Goal: Task Accomplishment & Management: Use online tool/utility

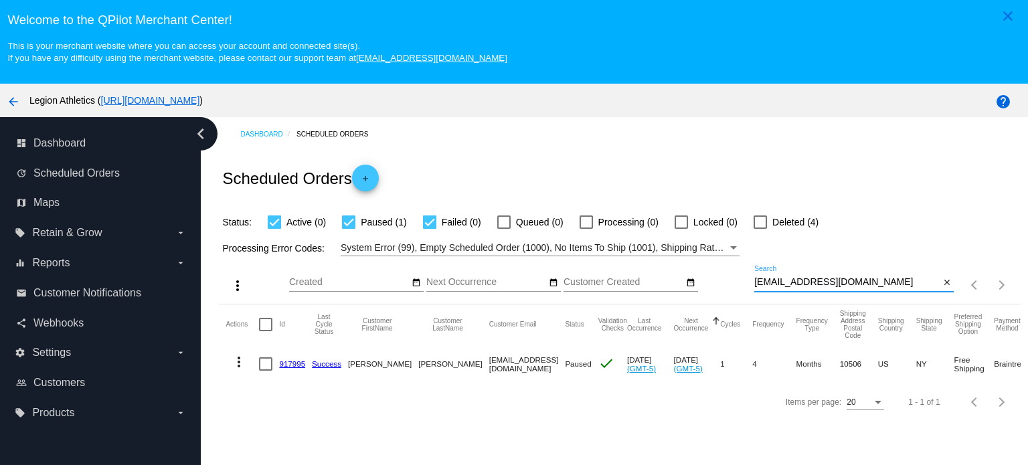
click at [805, 282] on input "[EMAIL_ADDRESS][DOMAIN_NAME]" at bounding box center [847, 282] width 185 height 11
paste input "alorrianheroes1800"
type input "[EMAIL_ADDRESS][DOMAIN_NAME]"
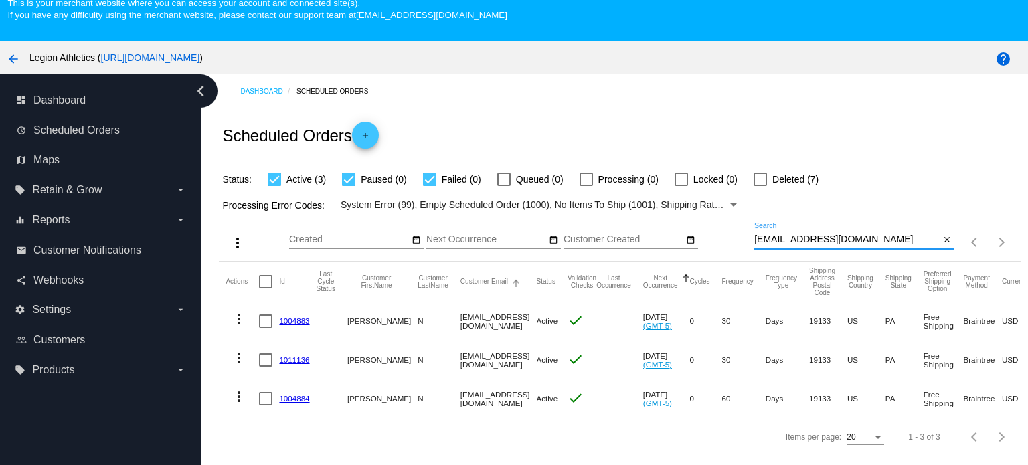
scroll to position [84, 0]
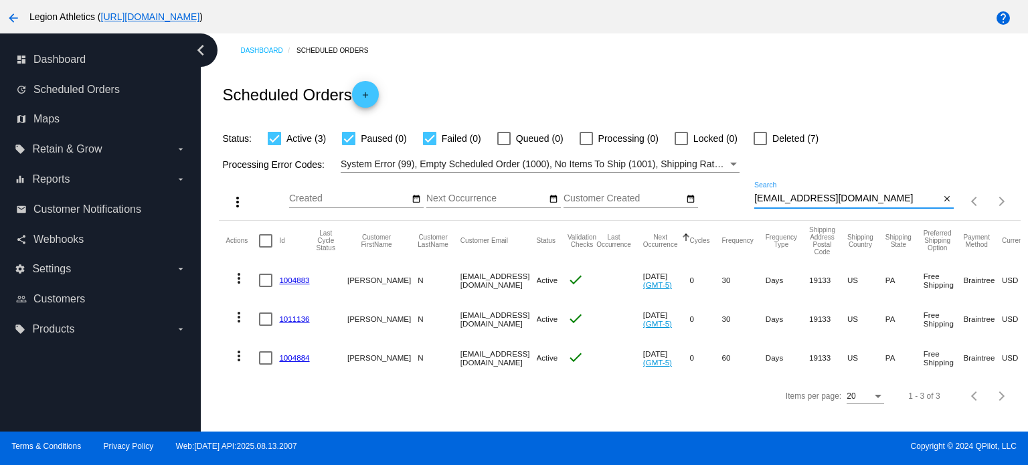
click at [299, 281] on link "1004883" at bounding box center [294, 280] width 30 height 9
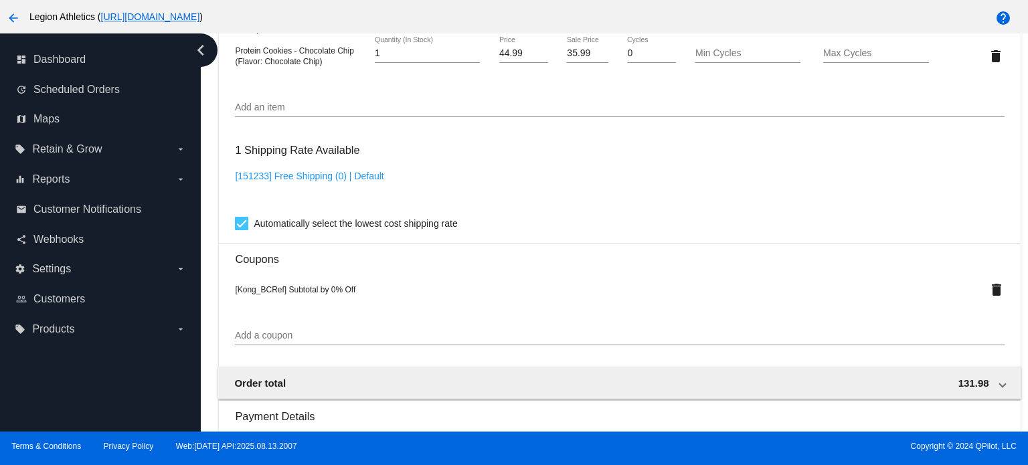
scroll to position [937, 0]
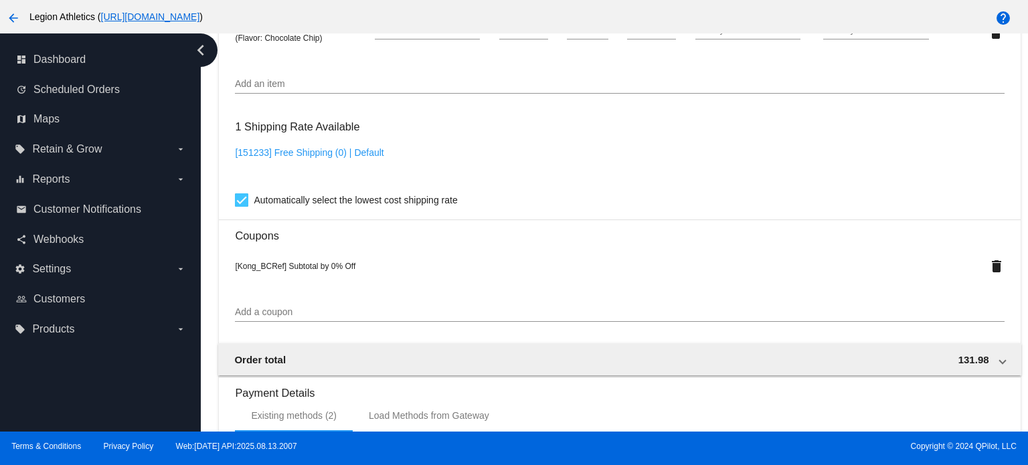
click at [288, 315] on input "Add a coupon" at bounding box center [619, 312] width 769 height 11
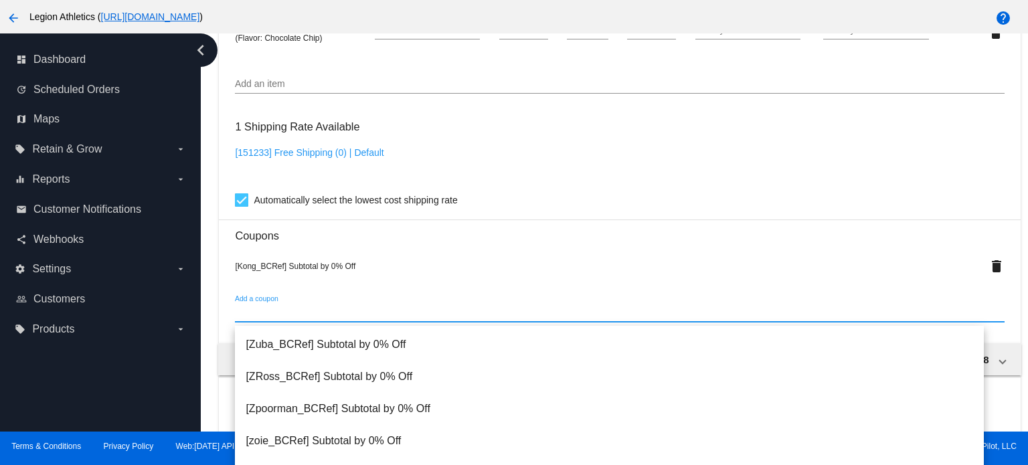
scroll to position [0, 0]
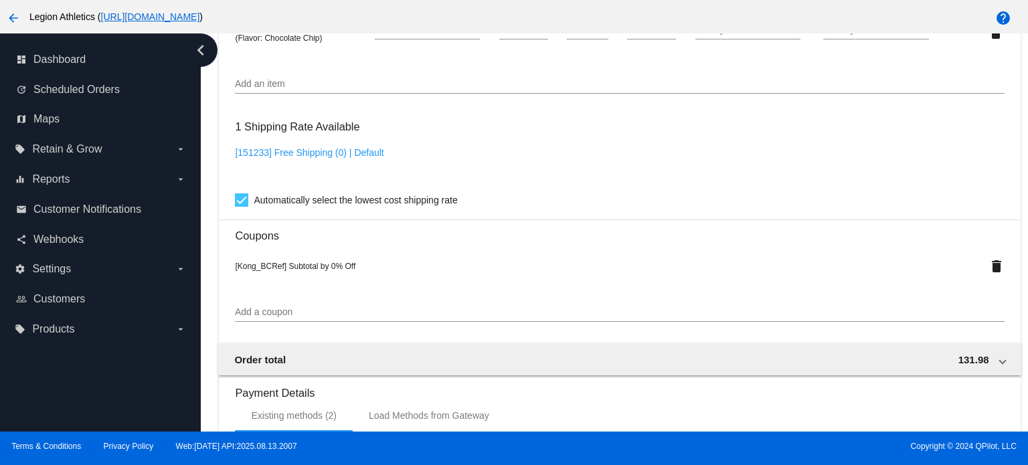
scroll to position [1004, 0]
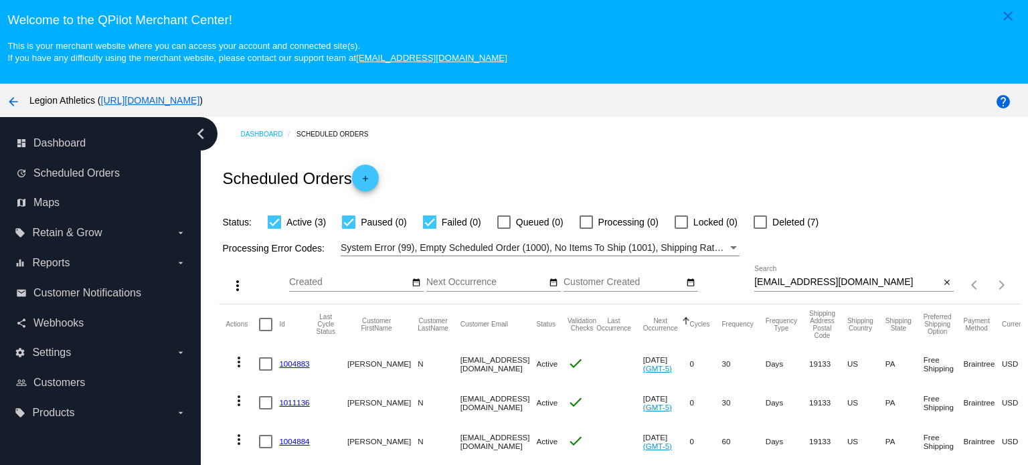
drag, startPoint x: 296, startPoint y: 362, endPoint x: 356, endPoint y: 321, distance: 71.9
click at [296, 362] on link "1004883" at bounding box center [294, 364] width 30 height 9
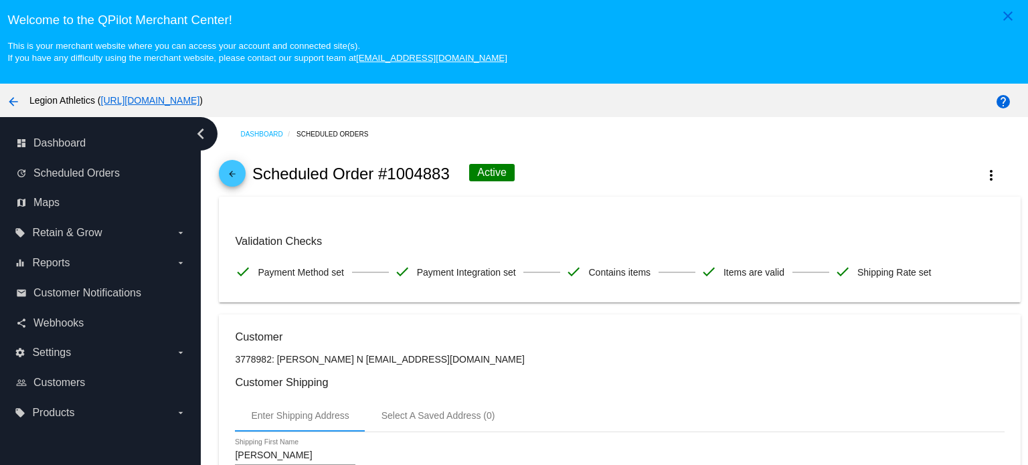
click at [237, 172] on mat-icon "arrow_back" at bounding box center [232, 177] width 16 height 16
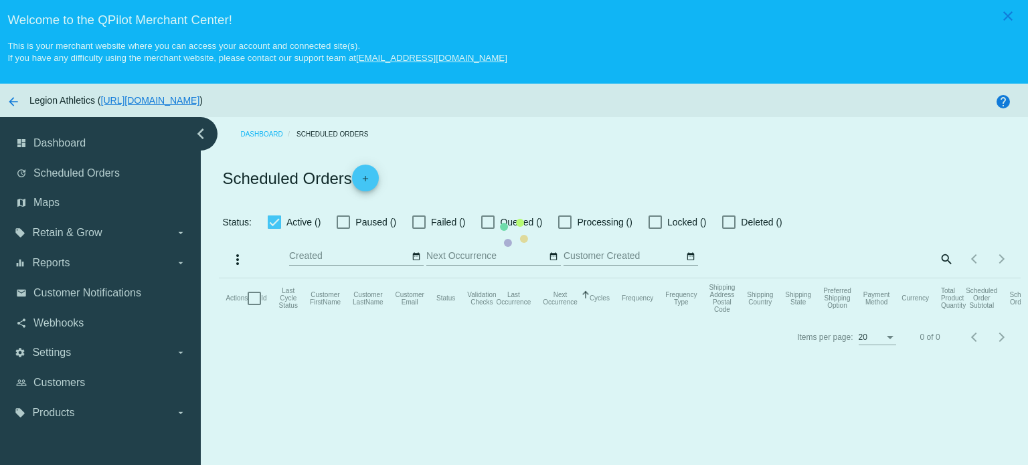
checkbox input "true"
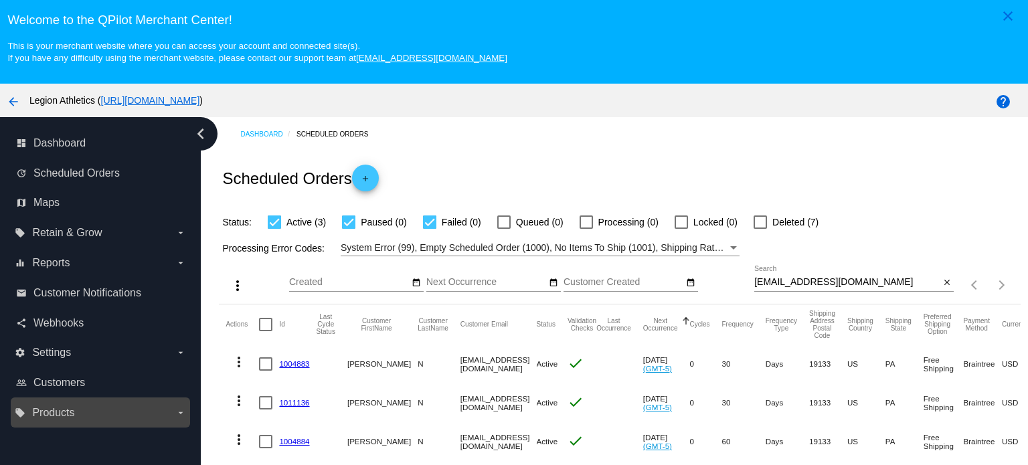
click at [174, 408] on label "local_offer Products arrow_drop_down" at bounding box center [100, 412] width 171 height 21
click at [0, 0] on input "local_offer Products arrow_drop_down" at bounding box center [0, 0] width 0 height 0
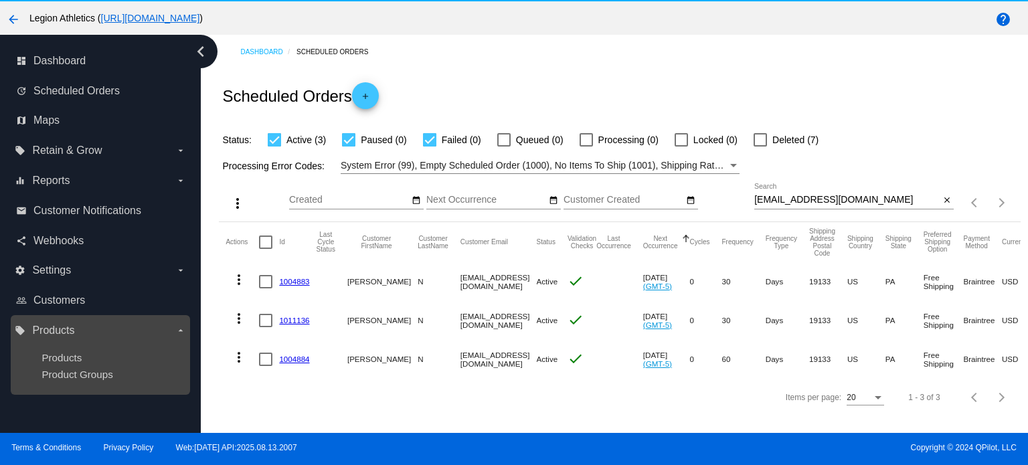
scroll to position [84, 0]
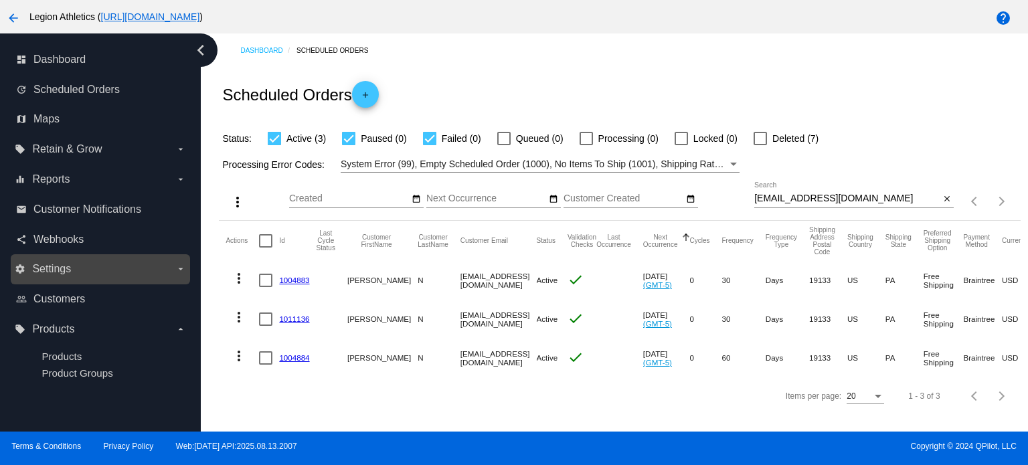
click at [173, 264] on label "settings Settings arrow_drop_down" at bounding box center [100, 268] width 171 height 21
click at [0, 0] on input "settings Settings arrow_drop_down" at bounding box center [0, 0] width 0 height 0
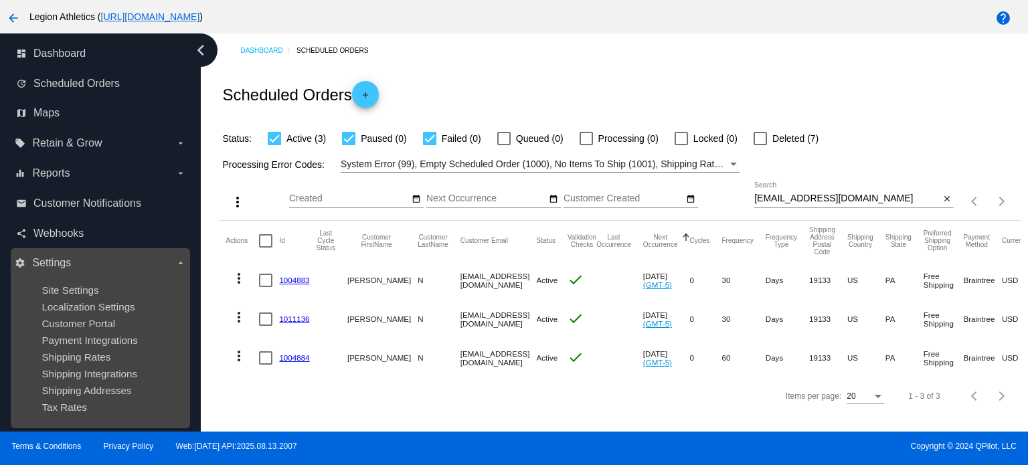
scroll to position [0, 0]
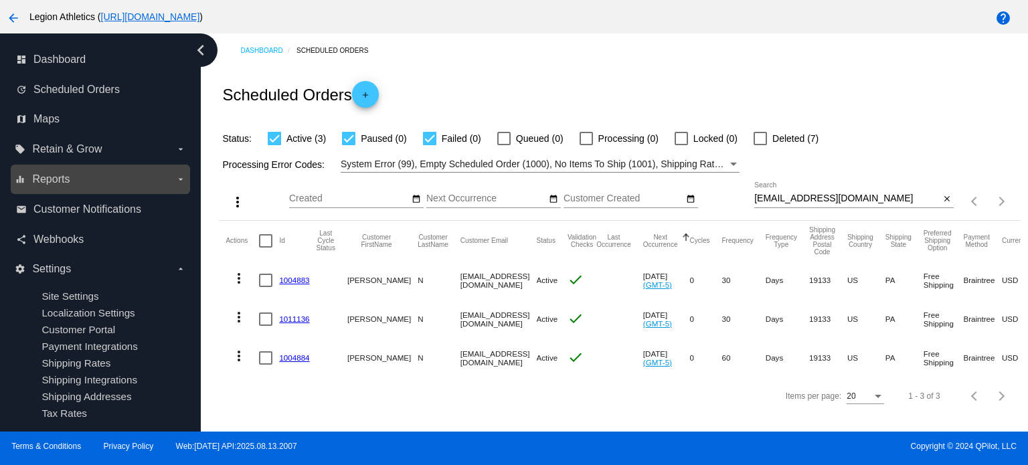
click at [178, 181] on icon "arrow_drop_down" at bounding box center [180, 179] width 11 height 11
click at [0, 0] on input "equalizer Reports arrow_drop_down" at bounding box center [0, 0] width 0 height 0
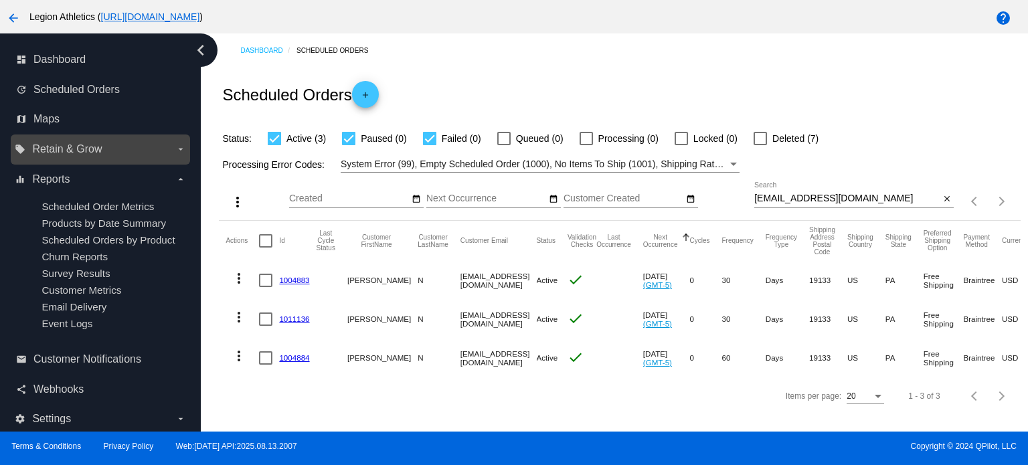
click at [165, 153] on label "local_offer Retain & Grow arrow_drop_down" at bounding box center [100, 149] width 171 height 21
click at [0, 0] on input "local_offer Retain & Grow arrow_drop_down" at bounding box center [0, 0] width 0 height 0
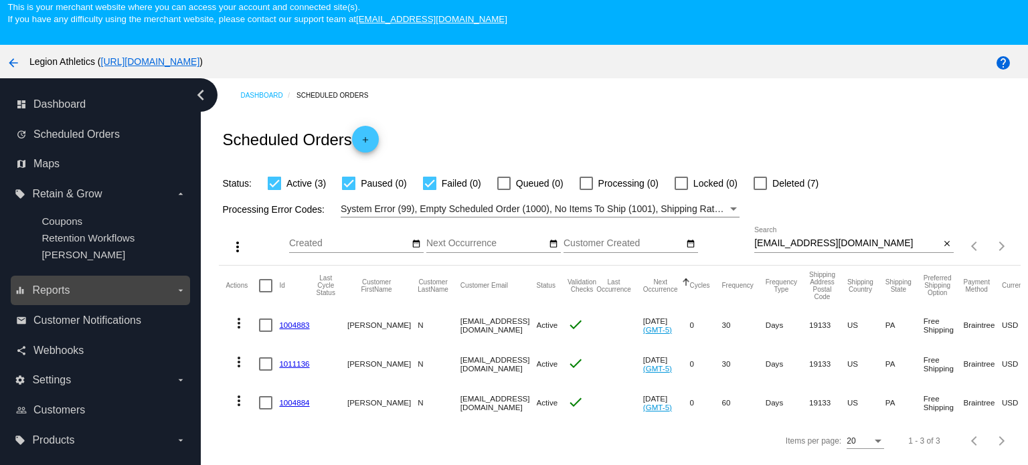
scroll to position [17, 0]
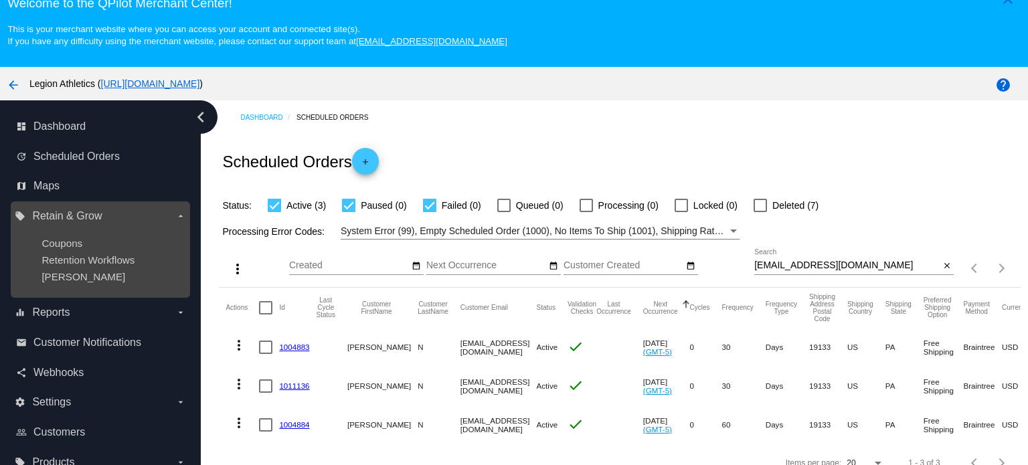
click at [110, 216] on label "local_offer Retain & Grow arrow_drop_down" at bounding box center [100, 216] width 171 height 21
click at [0, 0] on input "local_offer Retain & Grow arrow_drop_down" at bounding box center [0, 0] width 0 height 0
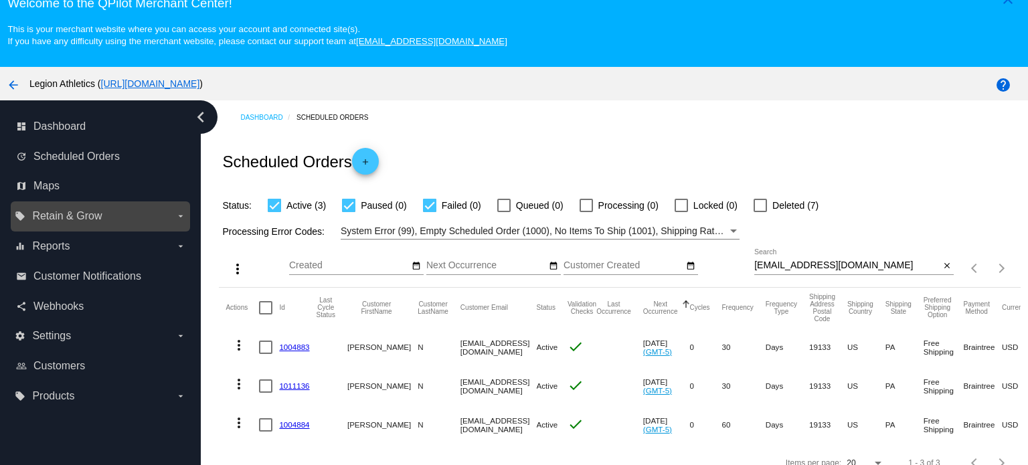
click at [112, 222] on label "local_offer Retain & Grow arrow_drop_down" at bounding box center [100, 216] width 171 height 21
click at [0, 0] on input "local_offer Retain & Grow arrow_drop_down" at bounding box center [0, 0] width 0 height 0
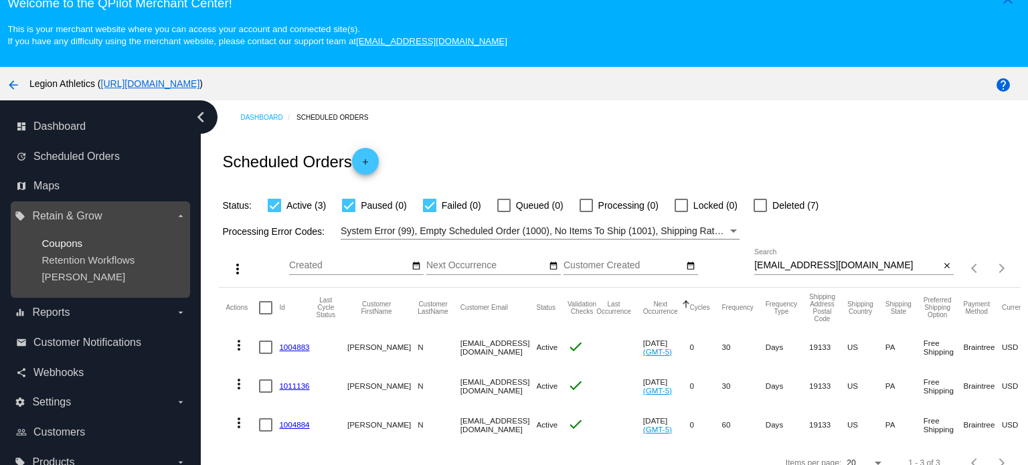
click at [70, 246] on span "Coupons" at bounding box center [62, 243] width 41 height 11
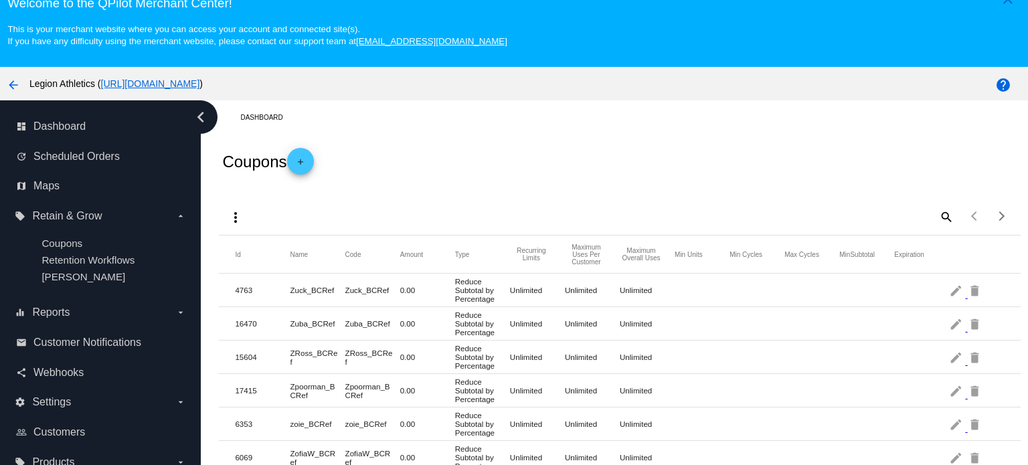
click at [307, 160] on mat-icon "add" at bounding box center [301, 165] width 16 height 16
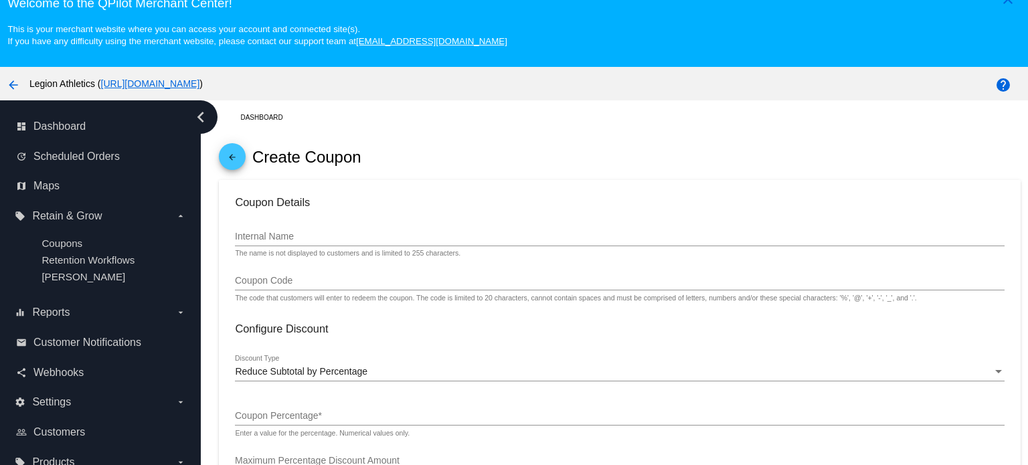
click at [250, 240] on input "Internal Name" at bounding box center [619, 237] width 769 height 11
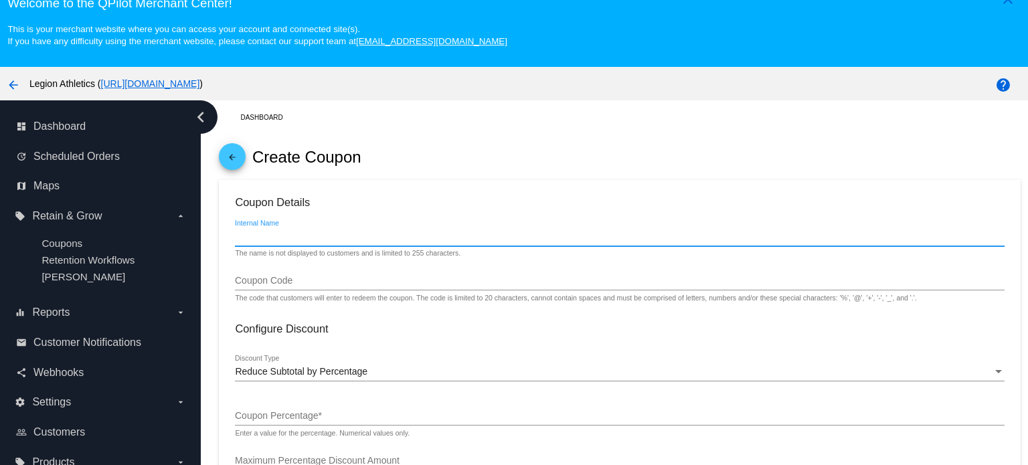
click at [291, 234] on input "Internal Name" at bounding box center [619, 237] width 769 height 11
click at [439, 147] on div "arrow_back Create Coupon" at bounding box center [619, 158] width 801 height 46
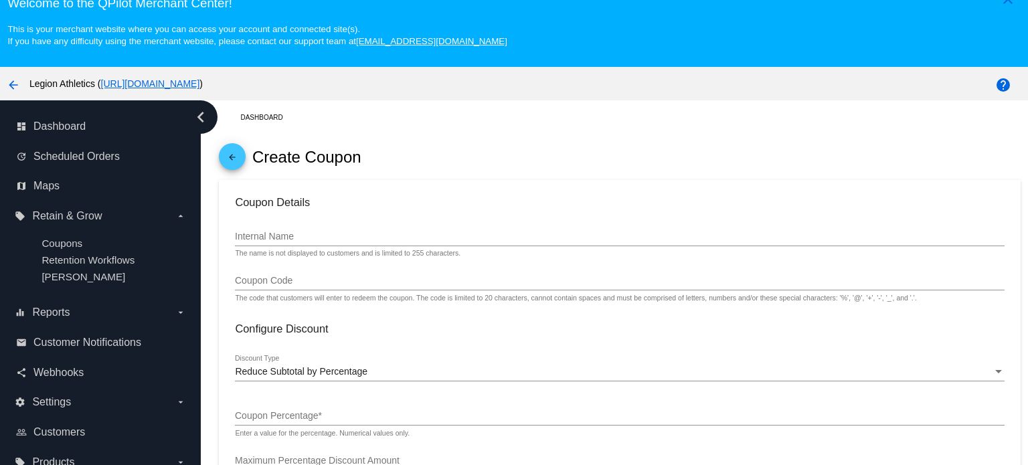
click at [306, 236] on input "Internal Name" at bounding box center [619, 237] width 769 height 11
click at [232, 163] on mat-icon "arrow_back" at bounding box center [232, 161] width 16 height 16
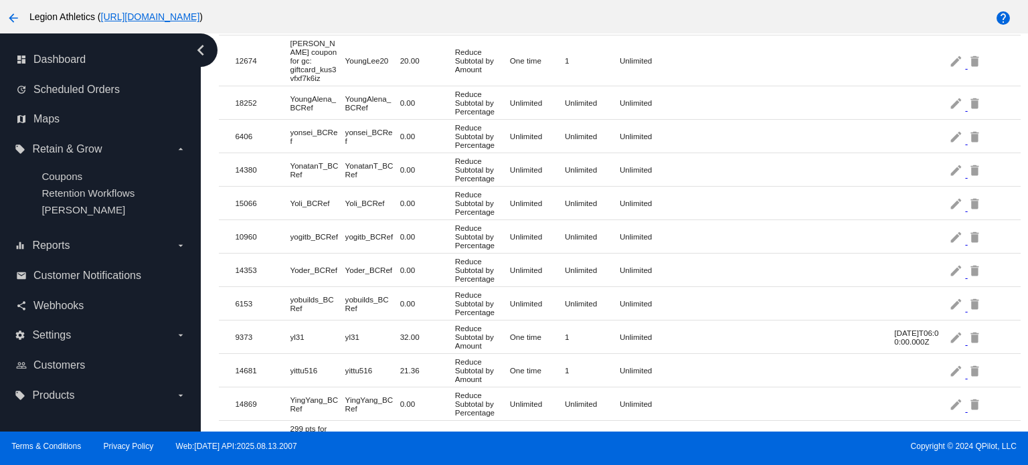
scroll to position [2812, 0]
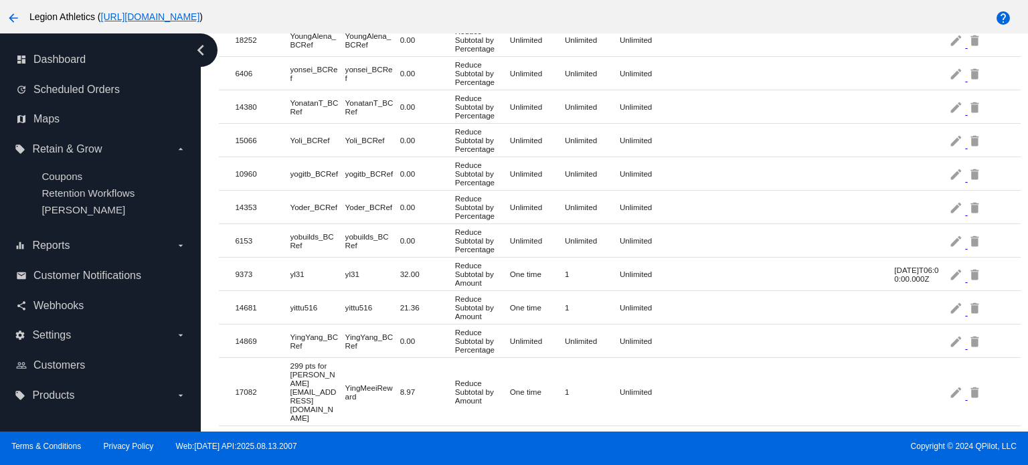
click at [292, 291] on mat-row "14681 yittu516 yittu516 21.36 Reduce Subtotal by Amount One time 1 Unlimited ed…" at bounding box center [619, 307] width 801 height 33
click at [305, 300] on mat-cell "yittu516" at bounding box center [318, 307] width 55 height 15
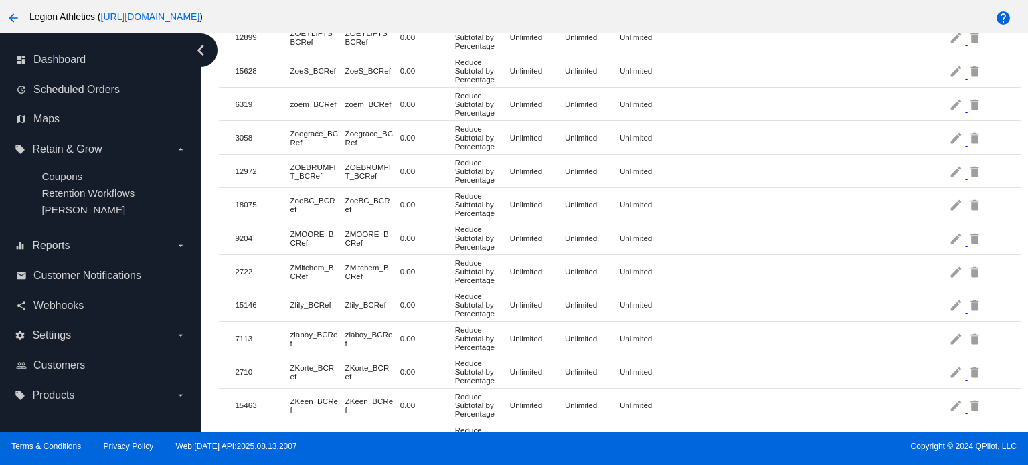
scroll to position [0, 0]
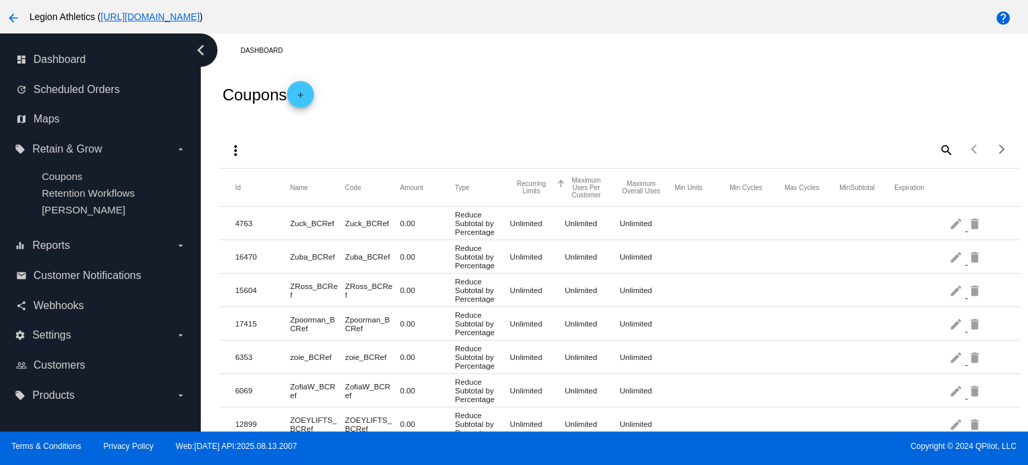
click at [530, 183] on button "Recurring Limits" at bounding box center [531, 187] width 43 height 15
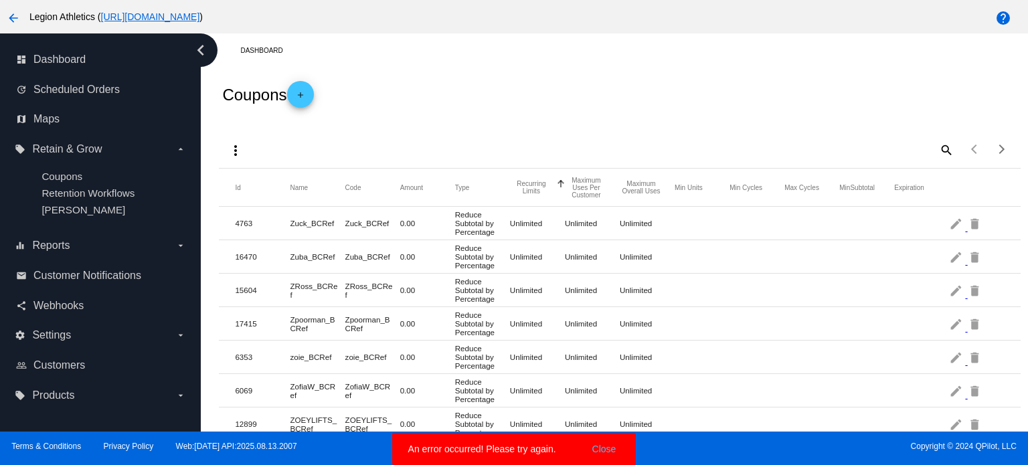
click at [520, 182] on button "Recurring Limits" at bounding box center [531, 187] width 43 height 15
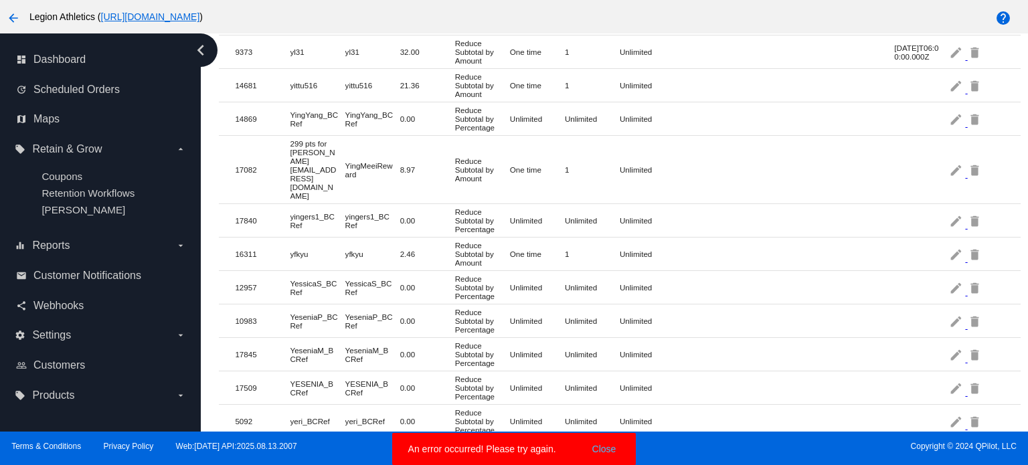
scroll to position [2799, 0]
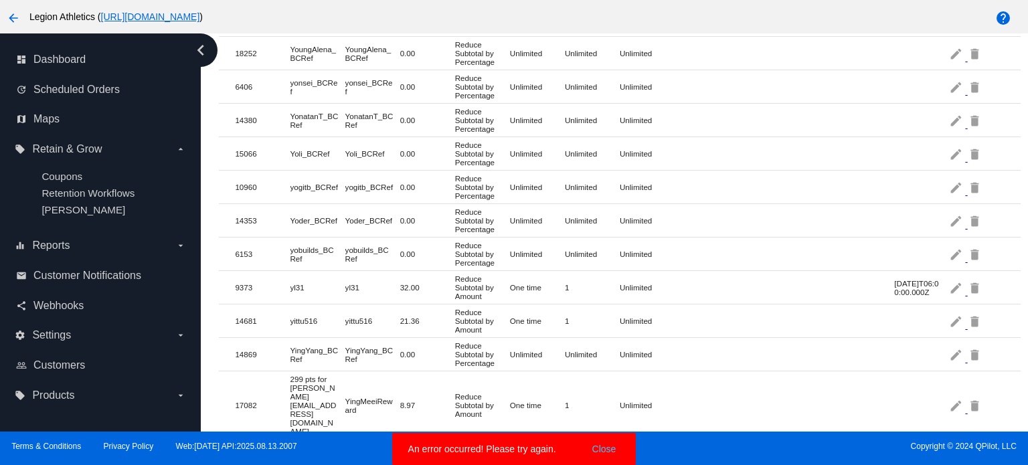
drag, startPoint x: 353, startPoint y: 241, endPoint x: 387, endPoint y: 241, distance: 34.1
click at [387, 271] on mat-row "9373 yl31 yl31 32.00 Reduce Subtotal by Amount One time 1 Unlimited 2024-02-22T…" at bounding box center [619, 287] width 801 height 33
click at [364, 280] on mat-cell "yl31" at bounding box center [372, 287] width 55 height 15
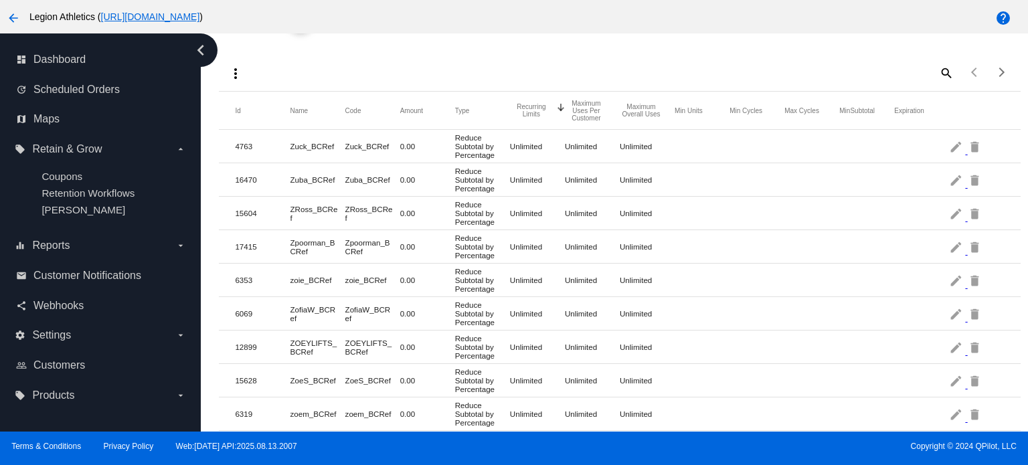
scroll to position [0, 0]
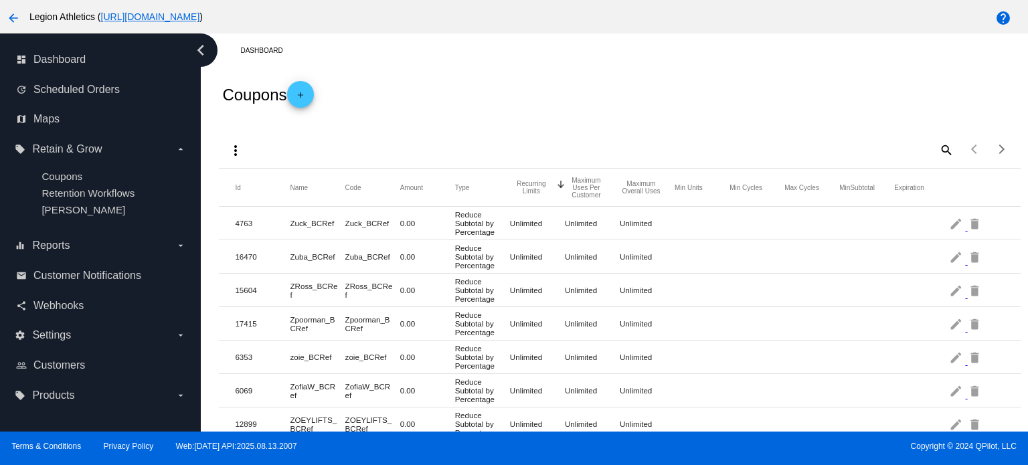
click at [303, 92] on mat-icon "add" at bounding box center [301, 98] width 16 height 16
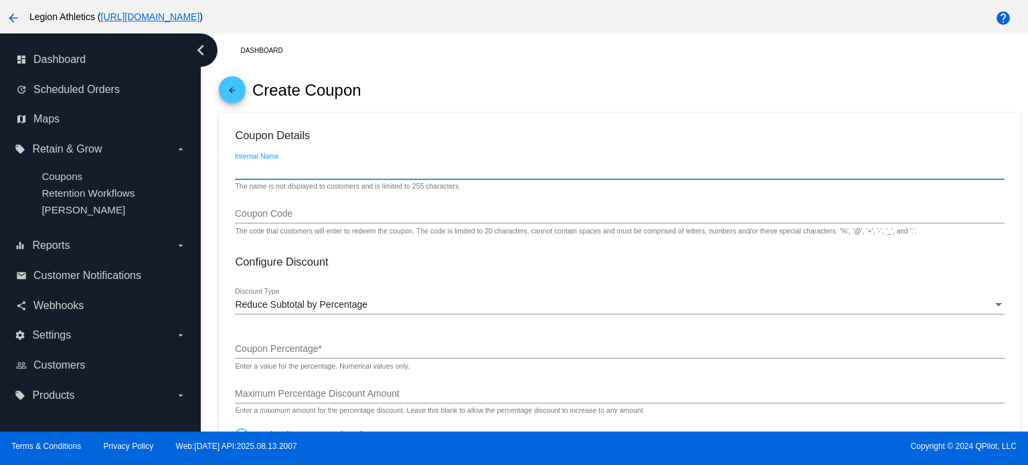
click at [292, 166] on input "Internal Name" at bounding box center [619, 170] width 769 height 11
type input "Andrew N Coupon, reward points"
click at [344, 211] on input "Coupon Code" at bounding box center [619, 214] width 769 height 11
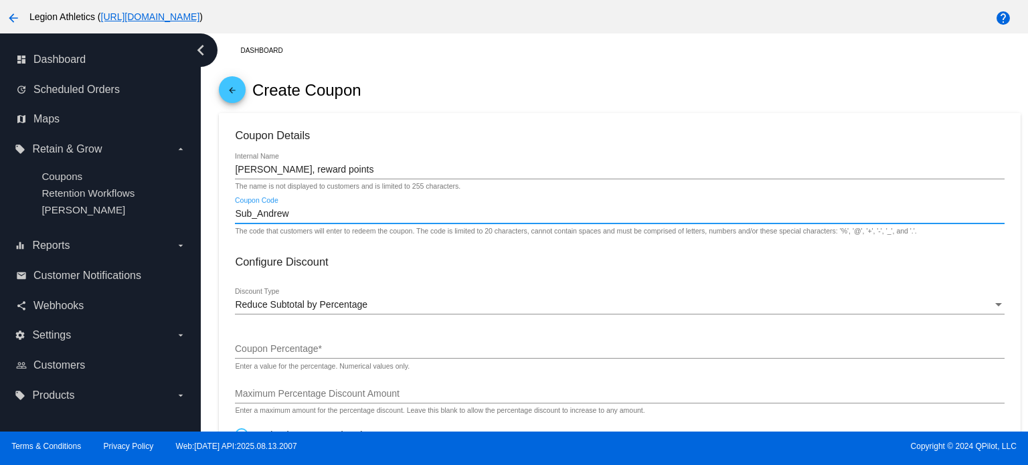
type input "Sub_Andrew"
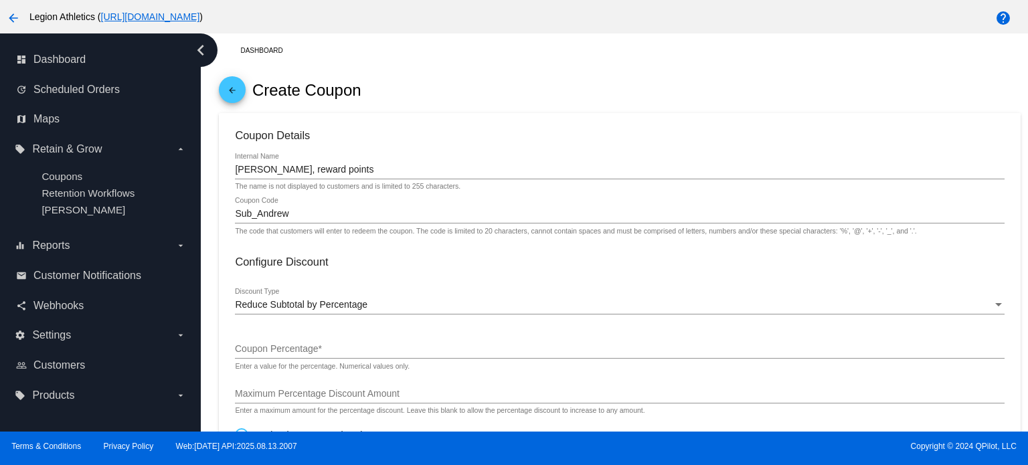
click at [362, 256] on h3 "Configure Discount" at bounding box center [619, 262] width 769 height 13
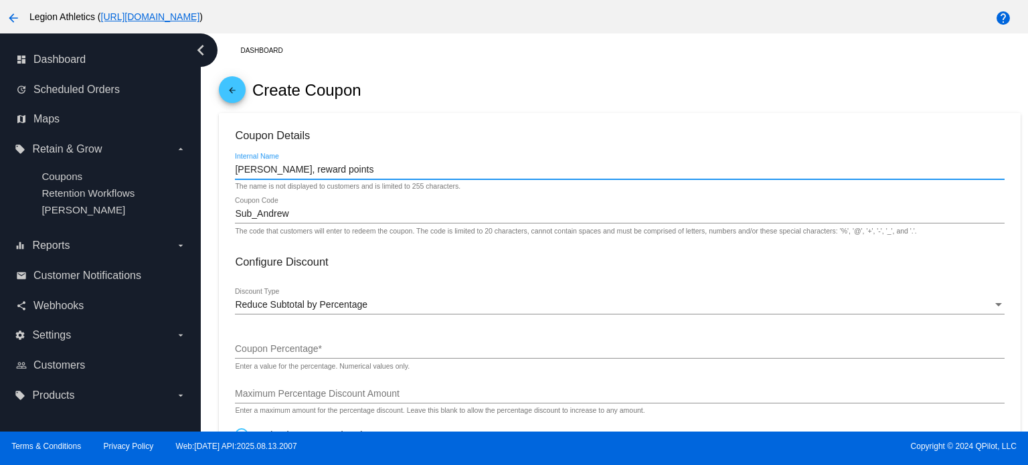
drag, startPoint x: 391, startPoint y: 171, endPoint x: 267, endPoint y: 170, distance: 123.9
click at [267, 170] on input "Andrew N Coupon, reward points" at bounding box center [619, 170] width 769 height 11
drag, startPoint x: 372, startPoint y: 167, endPoint x: 234, endPoint y: 168, distance: 137.9
type input "Andrew_N_Reward_Points"
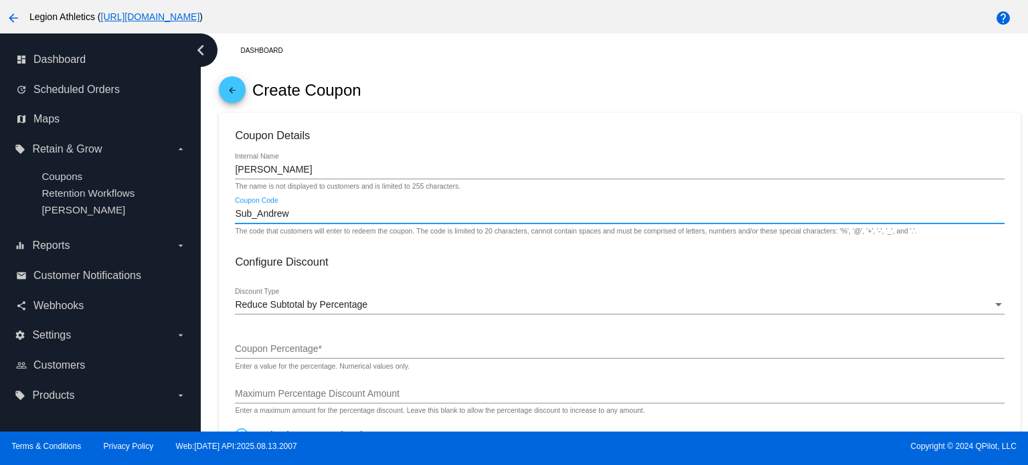
drag, startPoint x: 259, startPoint y: 215, endPoint x: 311, endPoint y: 213, distance: 51.6
click at [311, 213] on input "Sub_Andrew" at bounding box center [619, 214] width 769 height 11
paste input "_N_Reward_Points"
type input "Sub_Andrew_N_Reward_Points"
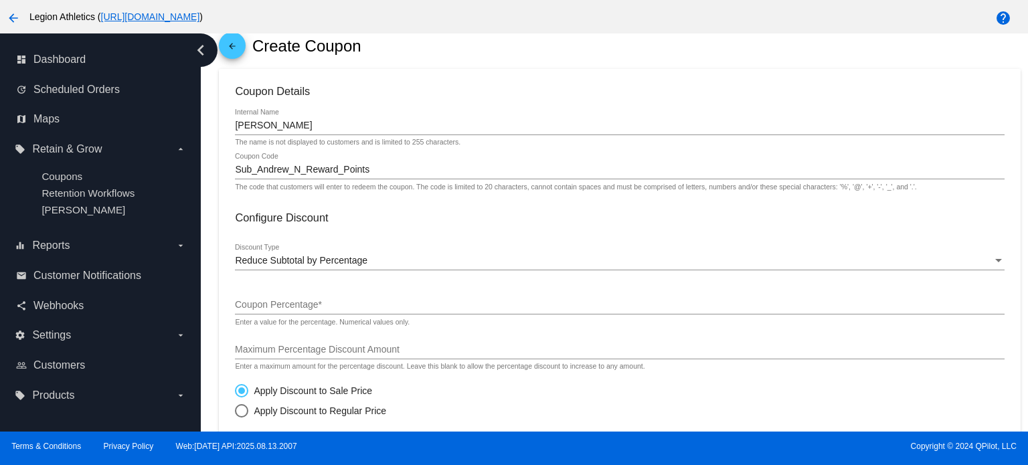
scroll to position [67, 0]
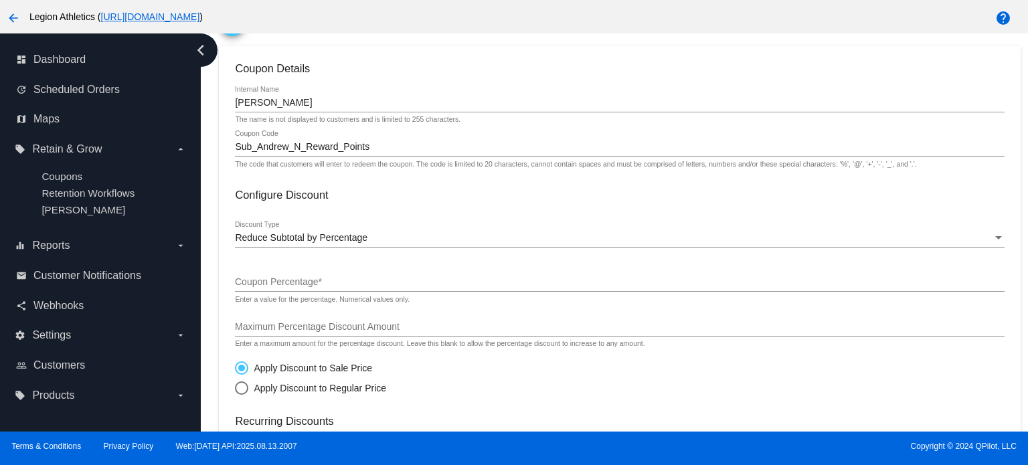
click at [315, 241] on span "Reduce Subtotal by Percentage" at bounding box center [301, 237] width 133 height 11
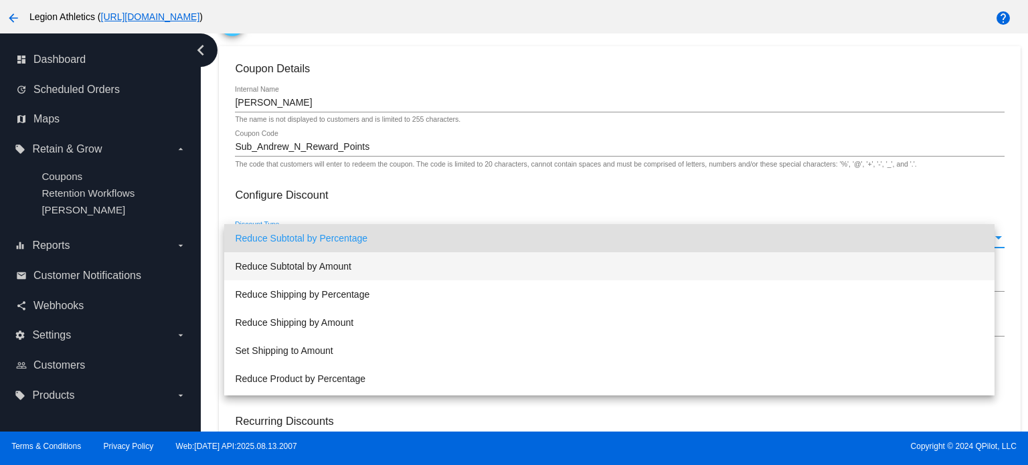
click at [334, 262] on span "Reduce Subtotal by Amount" at bounding box center [609, 266] width 749 height 28
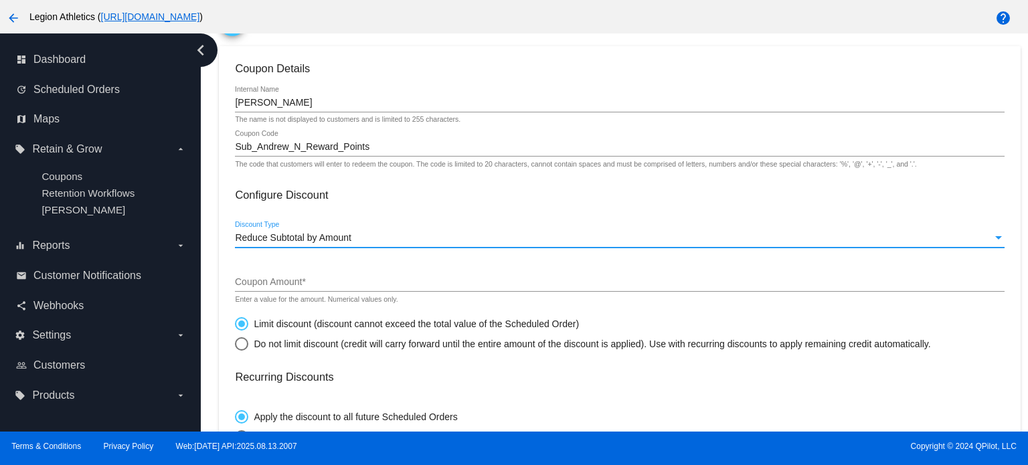
scroll to position [134, 0]
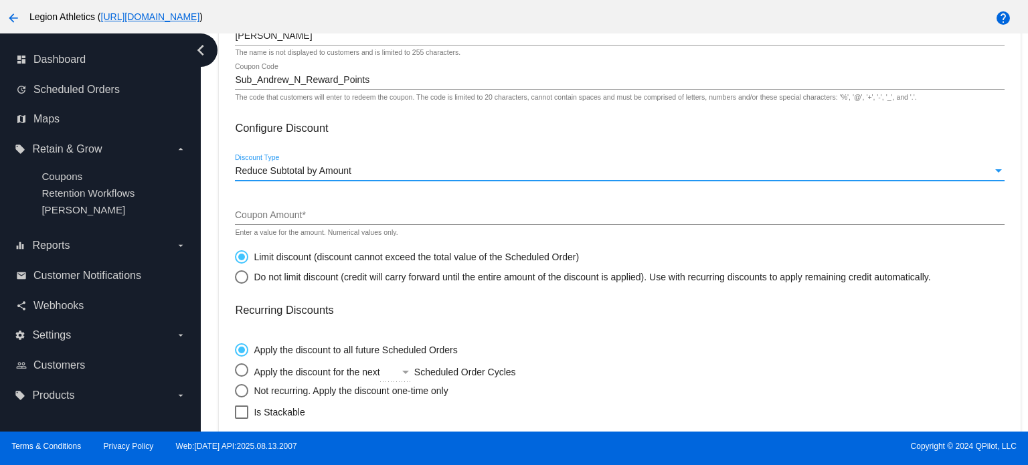
click at [320, 214] on input "Coupon Amount *" at bounding box center [619, 215] width 769 height 11
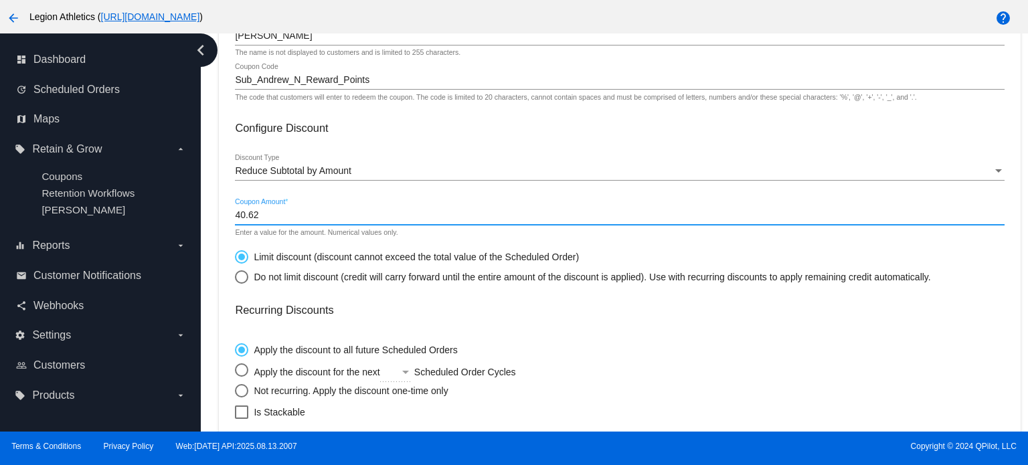
type input "40.62"
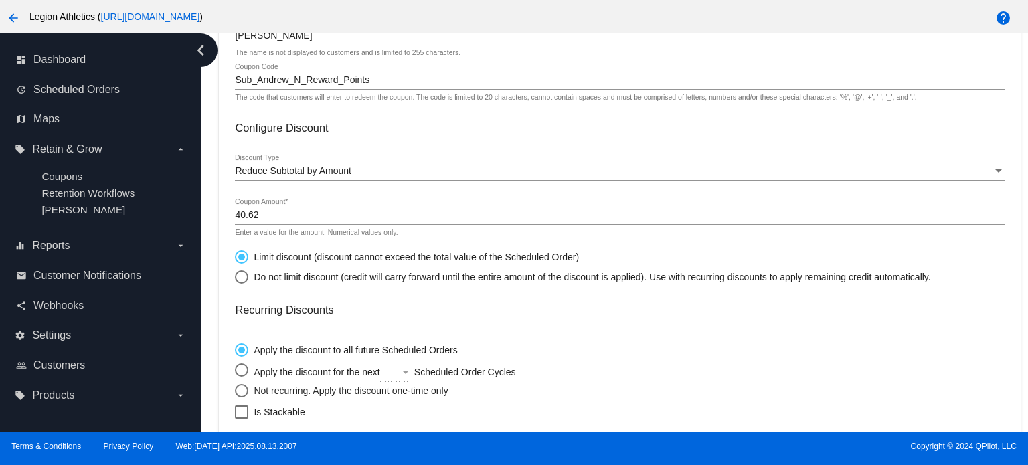
click at [309, 292] on mat-card-content "Coupon Details Andrew_N_Reward_Points Internal Name The name is not displayed t…" at bounding box center [619, 327] width 769 height 664
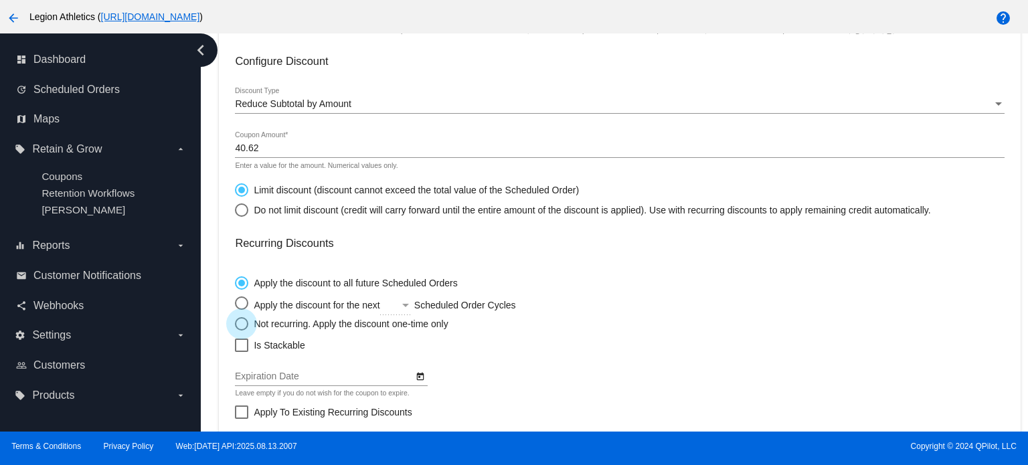
click at [287, 325] on div "Not recurring. Apply the discount one-time only" at bounding box center [348, 324] width 200 height 11
click at [235, 324] on input "Not recurring. Apply the discount one-time only" at bounding box center [234, 323] width 1 height 1
radio input "true"
click at [623, 293] on div "Apply the discount to all future Scheduled Orders Apply the discount for the ne…" at bounding box center [619, 300] width 769 height 61
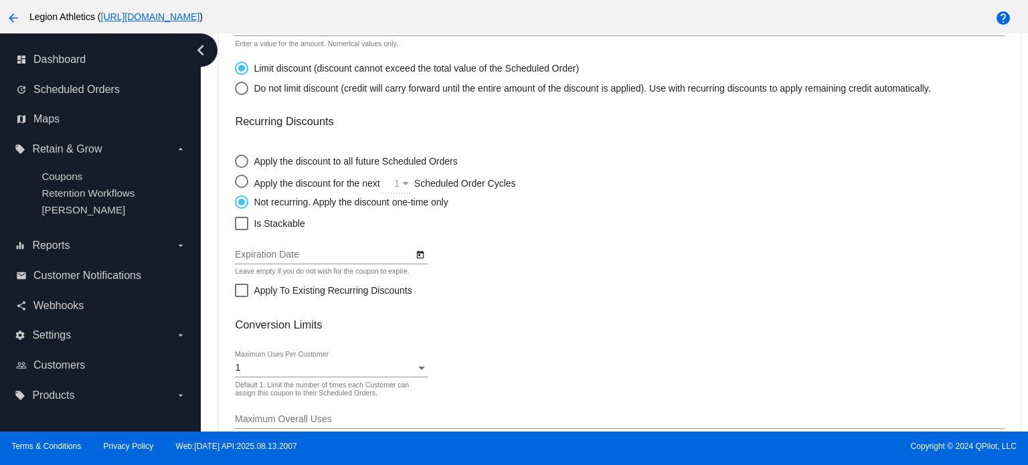
scroll to position [345, 0]
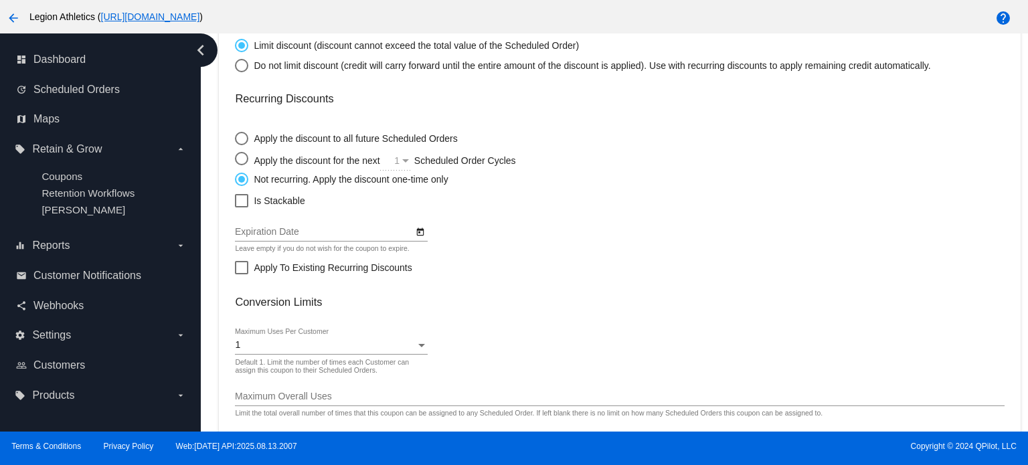
click at [246, 199] on div at bounding box center [241, 200] width 13 height 13
click at [242, 208] on input "Is Stackable" at bounding box center [241, 208] width 1 height 1
checkbox input "true"
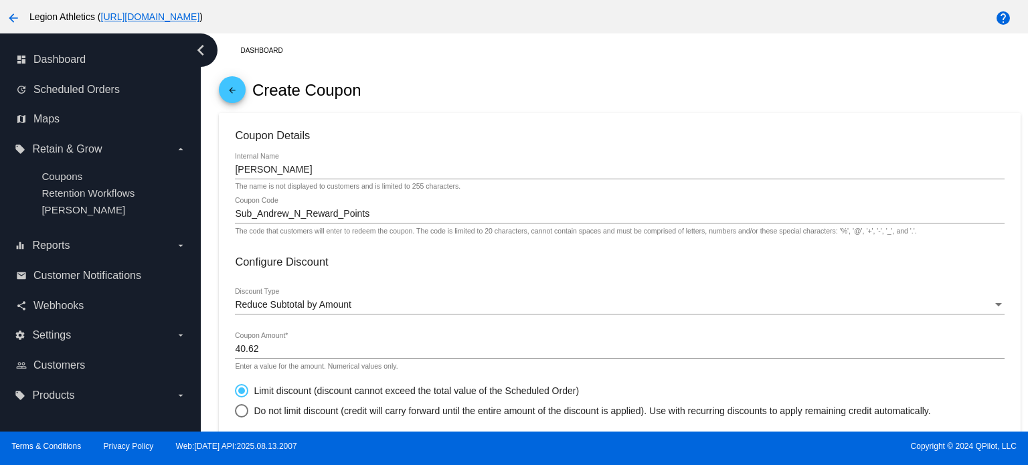
scroll to position [0, 0]
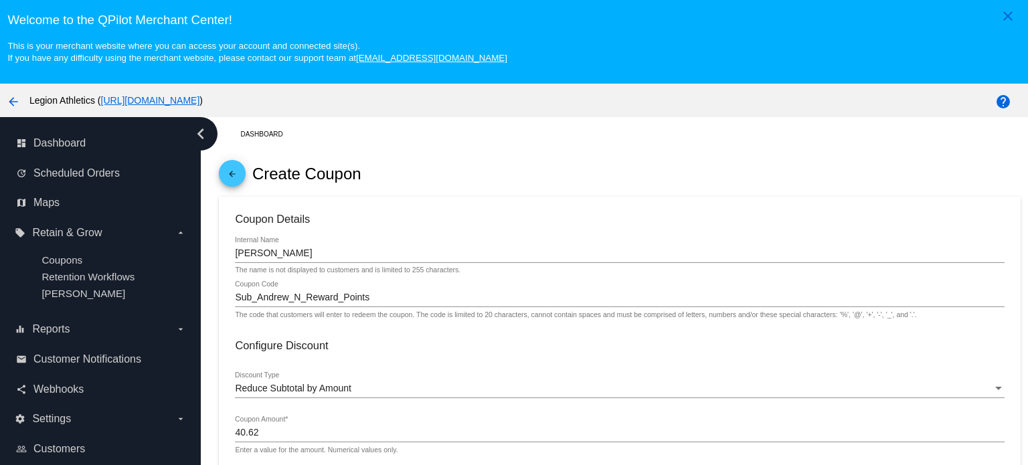
click at [378, 291] on div "Sub_Andrew_N_Reward_Points Coupon Code" at bounding box center [619, 294] width 769 height 26
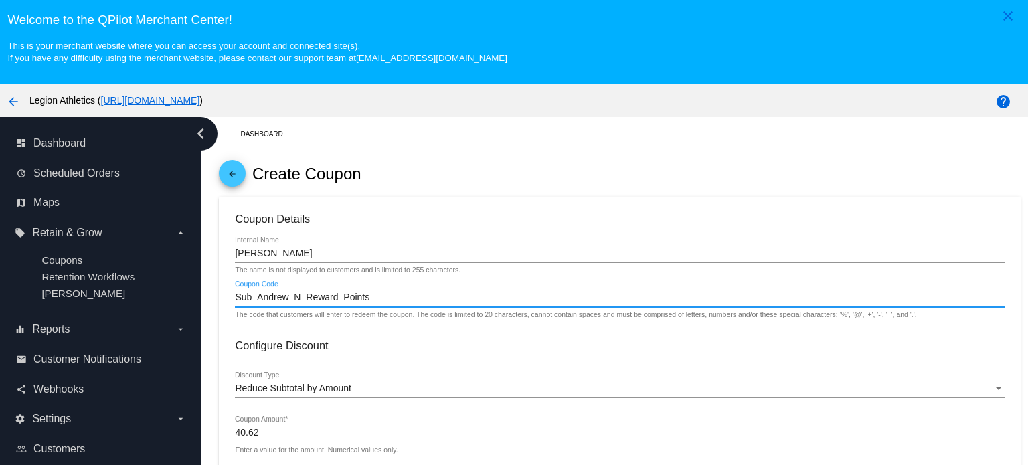
drag, startPoint x: 381, startPoint y: 294, endPoint x: 232, endPoint y: 295, distance: 148.6
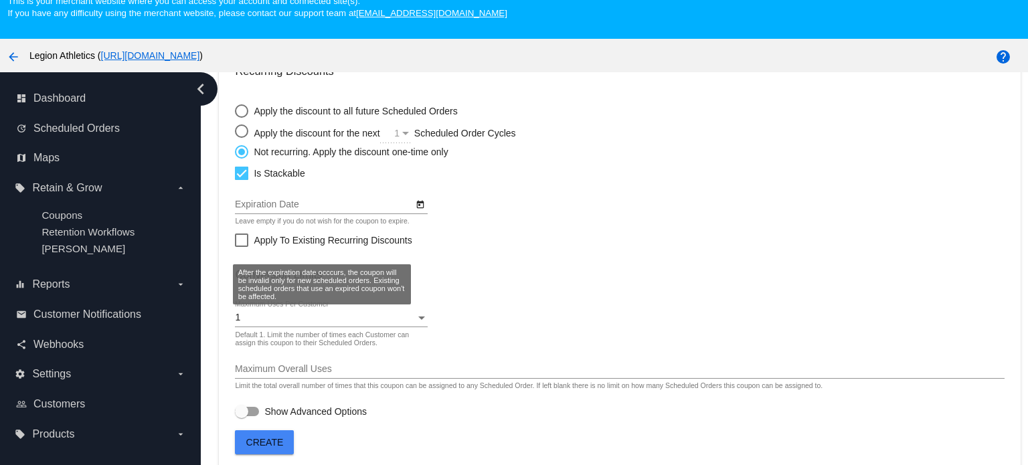
scroll to position [84, 0]
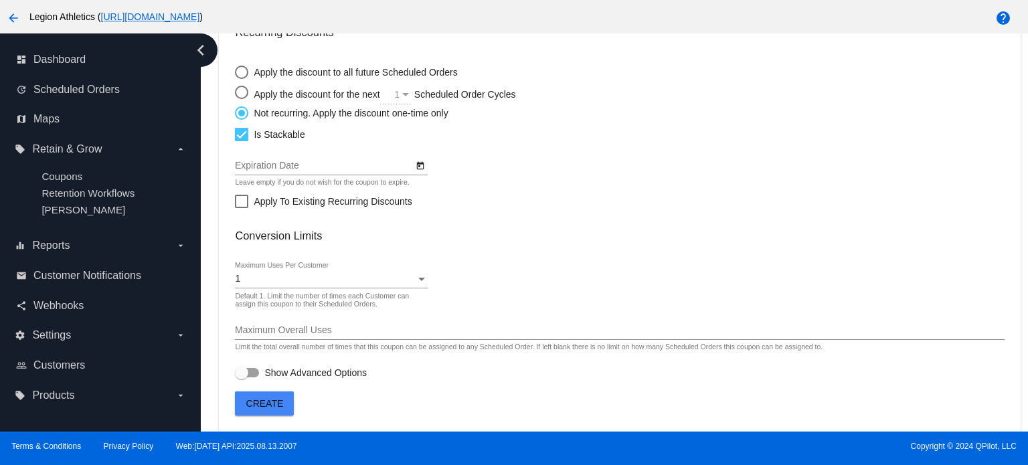
click at [548, 253] on mat-card-content "Coupon Details Andrew_N_Reward_Points Internal Name The name is not displayed t…" at bounding box center [619, 49] width 769 height 664
click at [347, 331] on input "Maximum Overall Uses" at bounding box center [619, 330] width 769 height 11
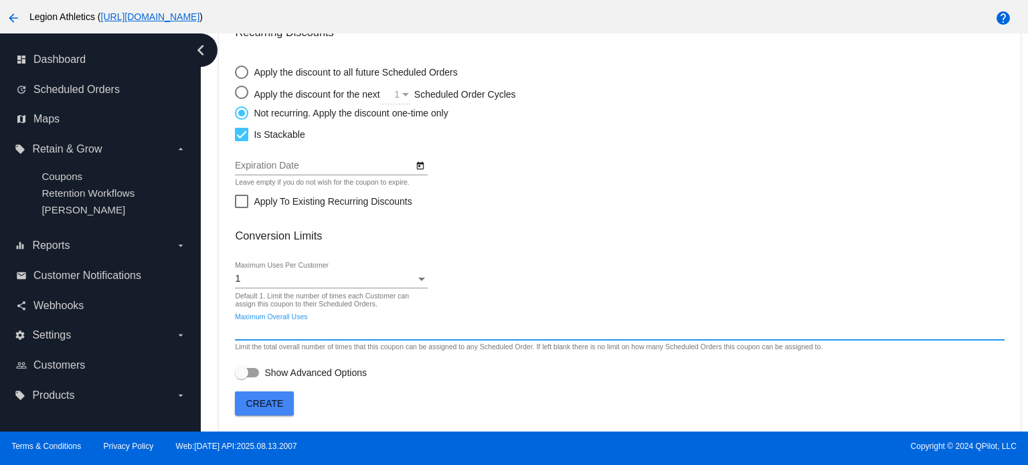
click at [455, 402] on mat-card "Coupon Details Andrew_N_Reward_Points Internal Name The name is not displayed t…" at bounding box center [619, 66] width 801 height 730
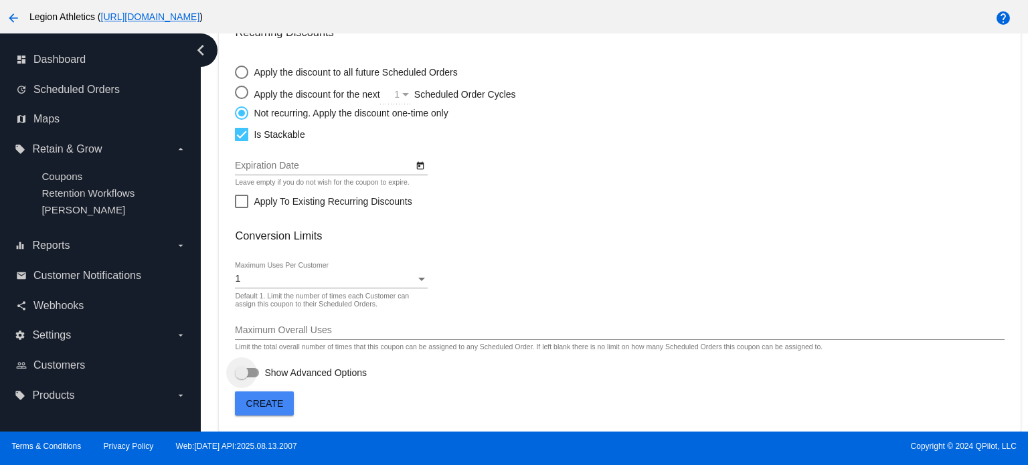
click at [247, 370] on div at bounding box center [241, 372] width 13 height 13
click at [242, 378] on input "Show Advanced Options" at bounding box center [241, 378] width 1 height 1
checkbox input "true"
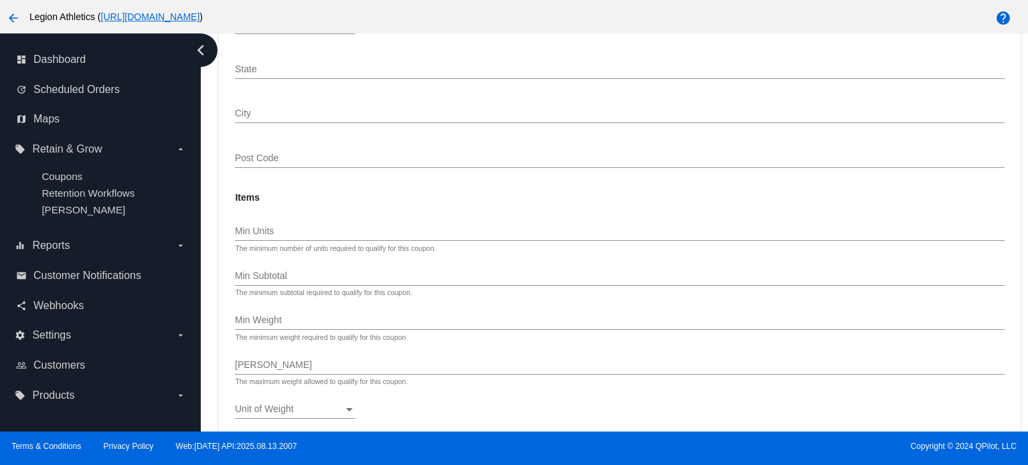
scroll to position [1136, 0]
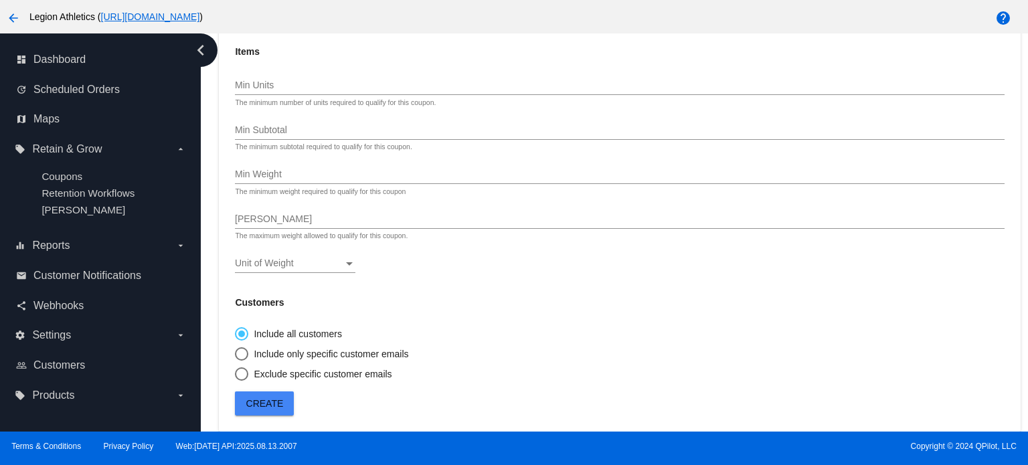
click at [273, 400] on span "Create" at bounding box center [264, 403] width 37 height 11
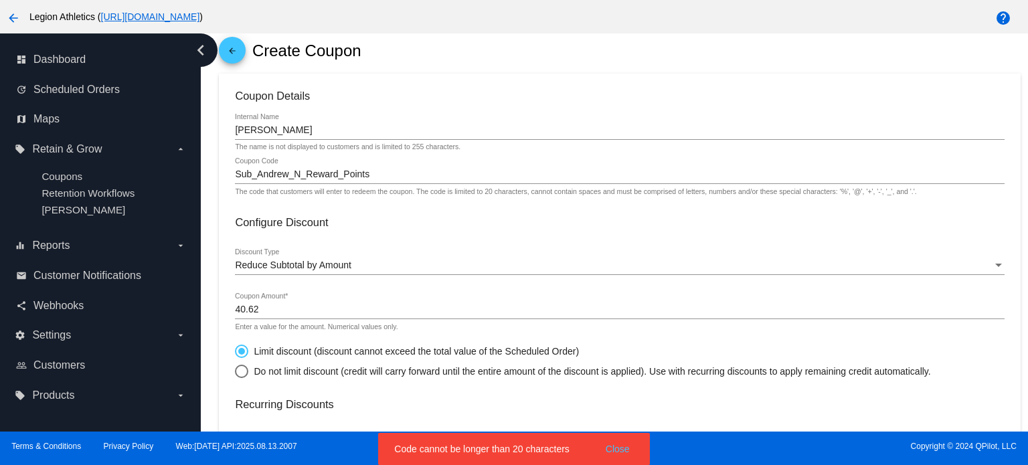
scroll to position [0, 0]
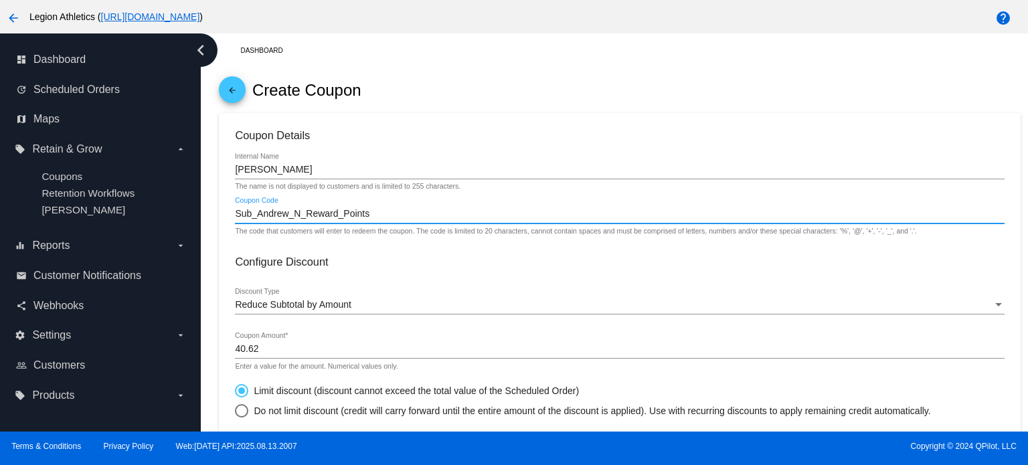
drag, startPoint x: 237, startPoint y: 215, endPoint x: 372, endPoint y: 212, distance: 135.3
click at [372, 212] on input "Sub_Andrew_N_Reward_Points" at bounding box center [619, 214] width 769 height 11
click at [293, 215] on input "Sub_Andrew_N_Reward_Points" at bounding box center [619, 214] width 769 height 11
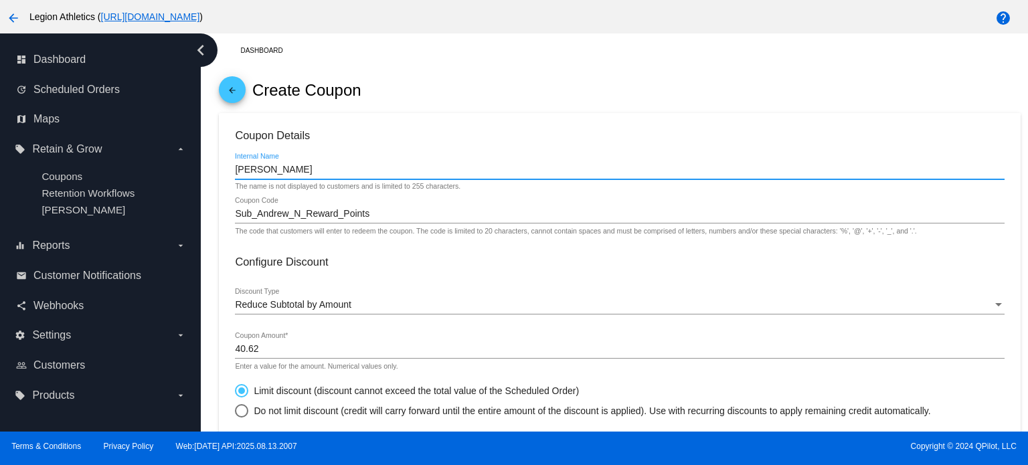
drag, startPoint x: 355, startPoint y: 167, endPoint x: 284, endPoint y: 168, distance: 71.0
click at [284, 168] on input "Andrew_N_Reward_Points" at bounding box center [619, 170] width 769 height 11
type input "Andrew_N"
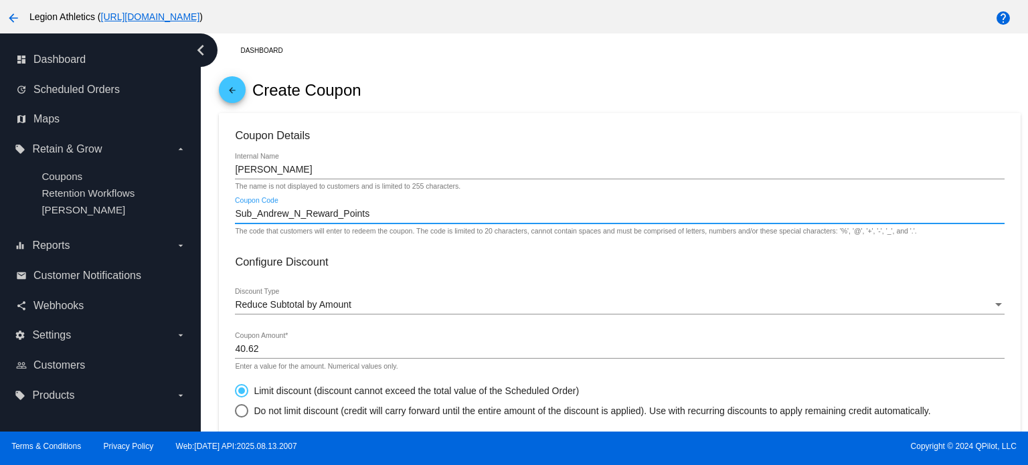
drag, startPoint x: 370, startPoint y: 214, endPoint x: 300, endPoint y: 214, distance: 69.6
click at [300, 214] on input "Sub_Andrew_N_Reward_Points" at bounding box center [619, 214] width 769 height 11
type input "Sub_Andrew_N"
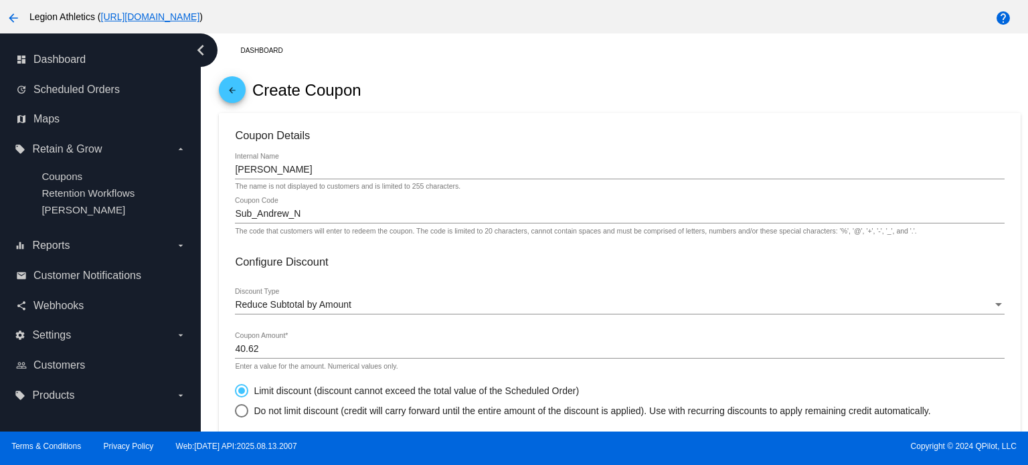
drag, startPoint x: 324, startPoint y: 208, endPoint x: 238, endPoint y: 208, distance: 86.4
click at [240, 214] on input "Sub_Andrew_N" at bounding box center [619, 214] width 769 height 11
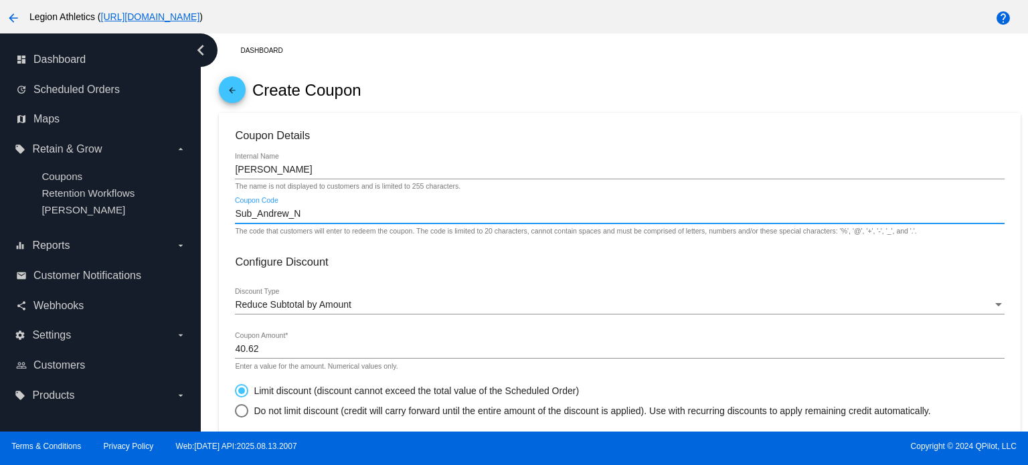
click at [240, 214] on input "Sub_Andrew_N" at bounding box center [619, 214] width 769 height 11
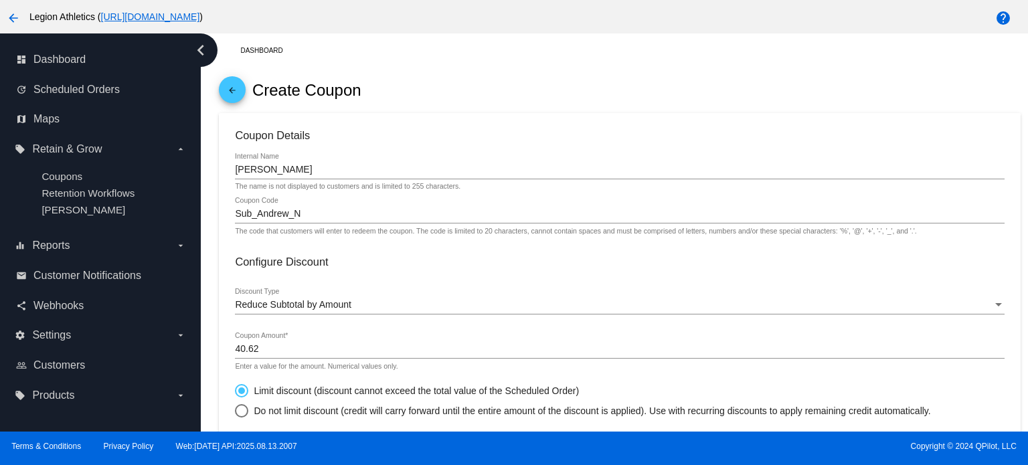
click at [355, 257] on h3 "Configure Discount" at bounding box center [619, 262] width 769 height 13
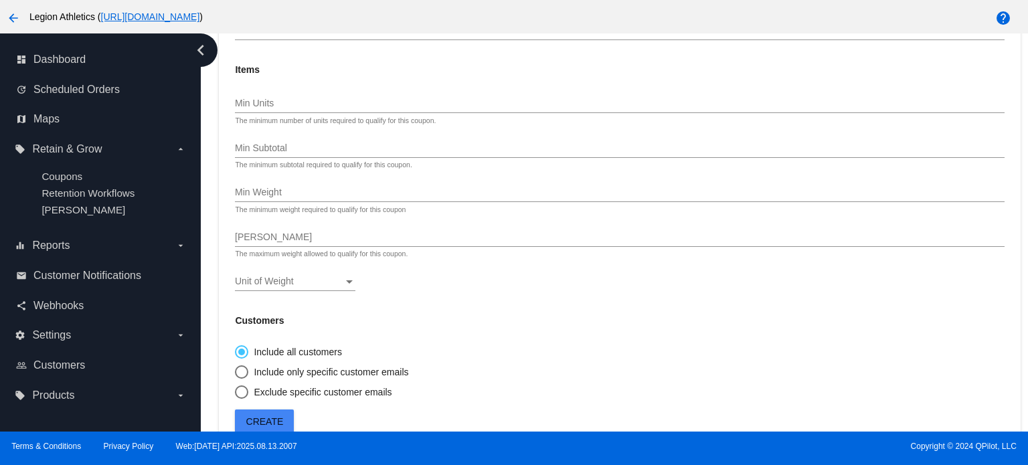
scroll to position [1136, 0]
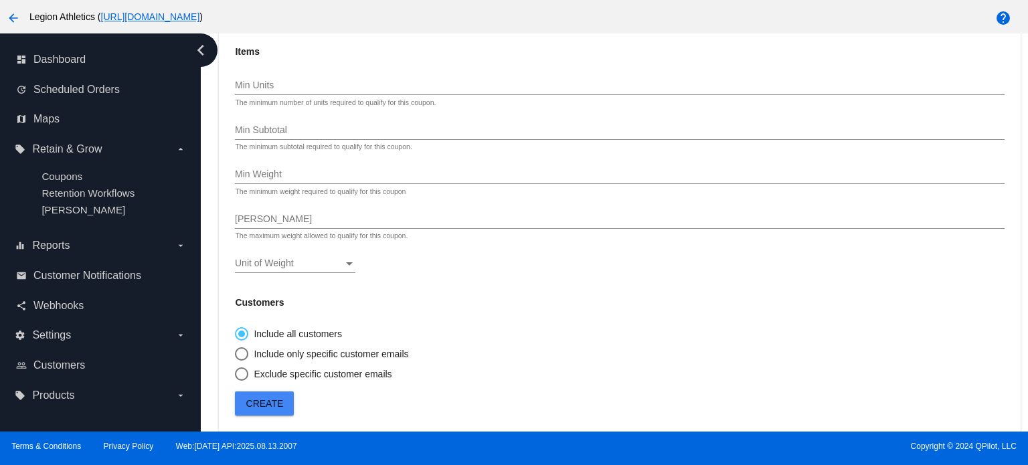
click at [277, 403] on span "Create" at bounding box center [264, 403] width 37 height 11
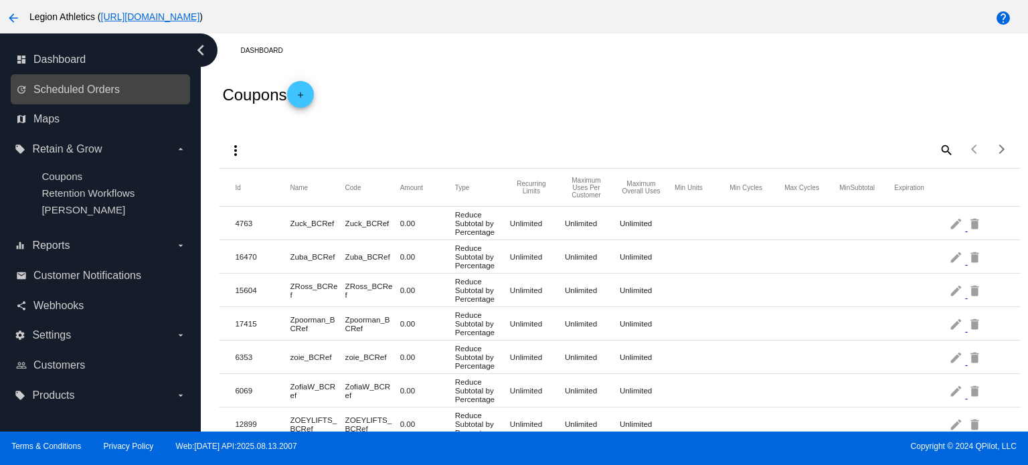
drag, startPoint x: 75, startPoint y: 93, endPoint x: 172, endPoint y: 97, distance: 97.2
click at [75, 93] on span "Scheduled Orders" at bounding box center [76, 90] width 86 height 12
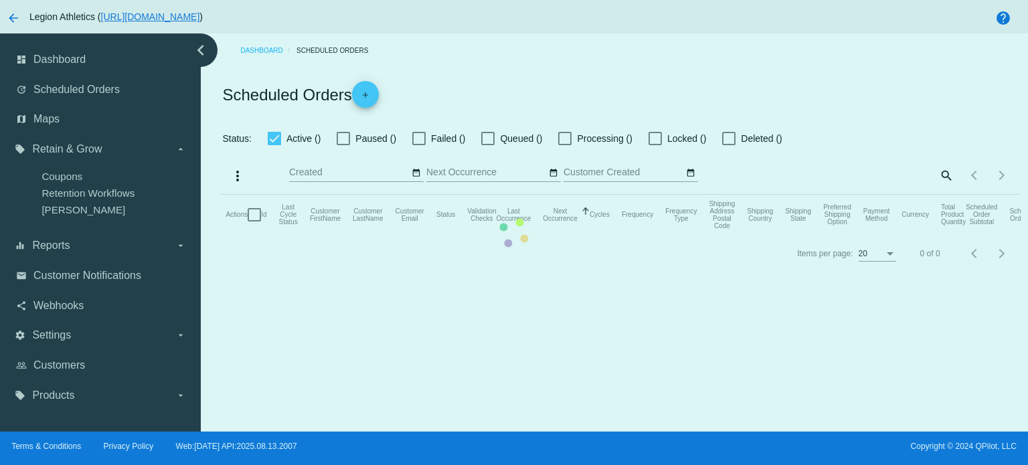
checkbox input "true"
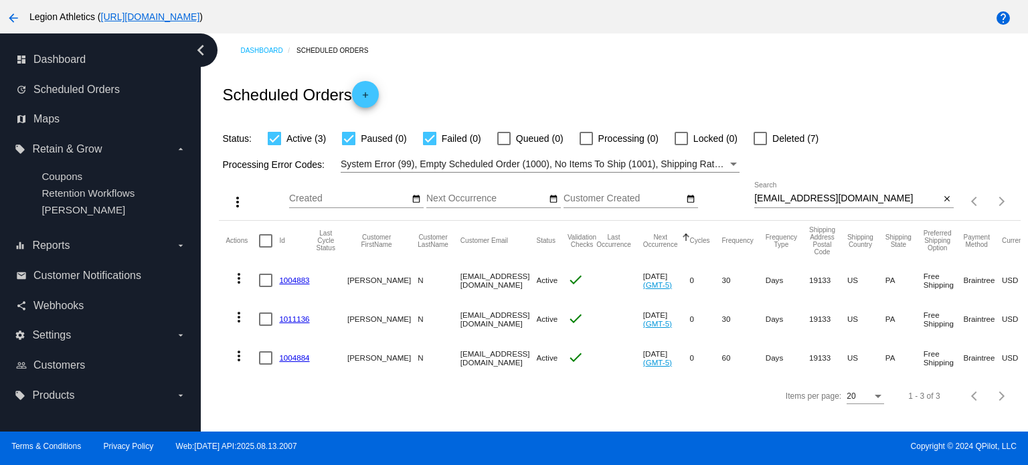
click at [296, 277] on link "1004883" at bounding box center [294, 280] width 30 height 9
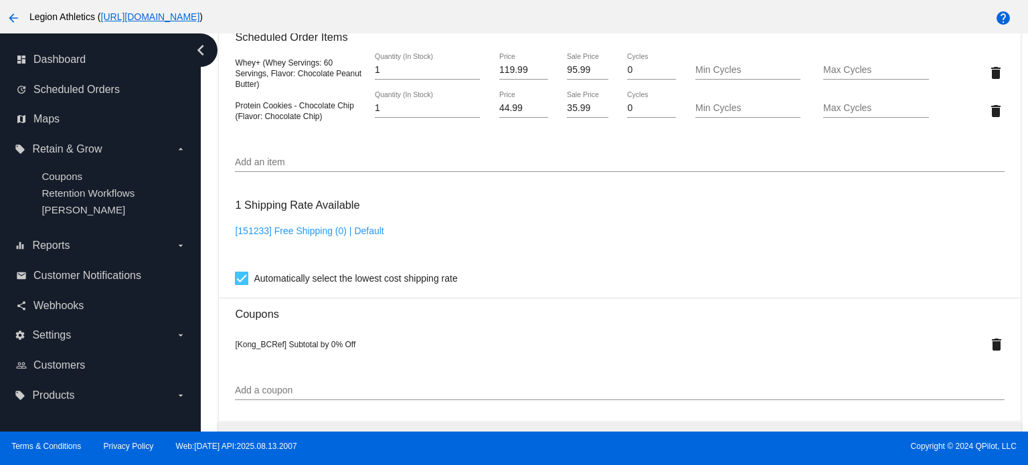
scroll to position [1004, 0]
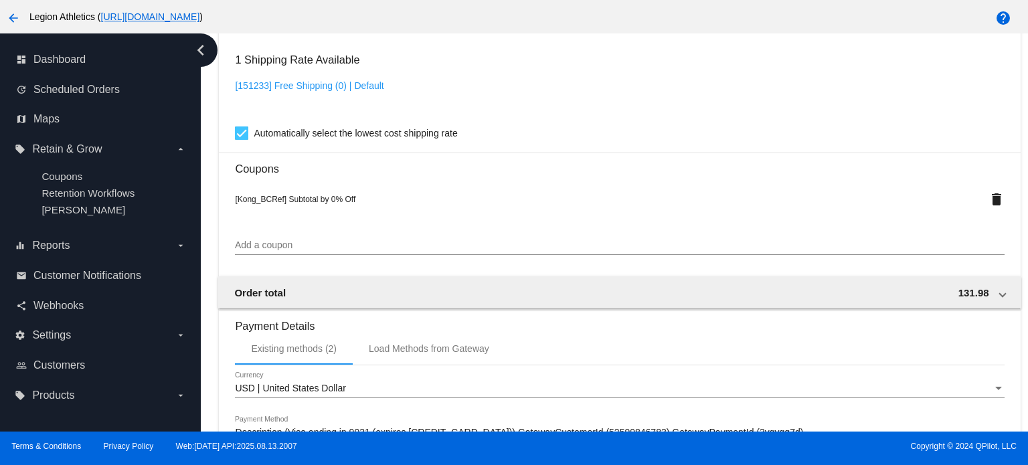
click at [293, 249] on input "Add a coupon" at bounding box center [619, 245] width 769 height 11
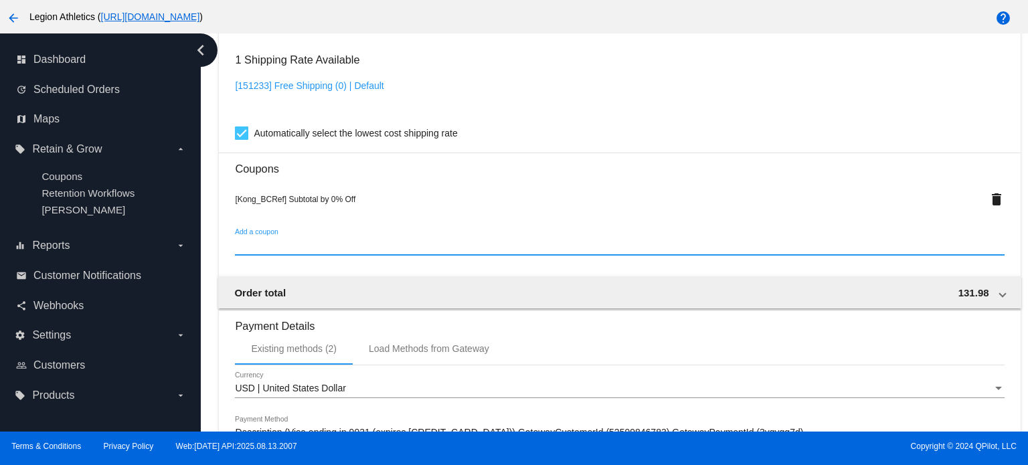
paste input "Sub_Andrew_N"
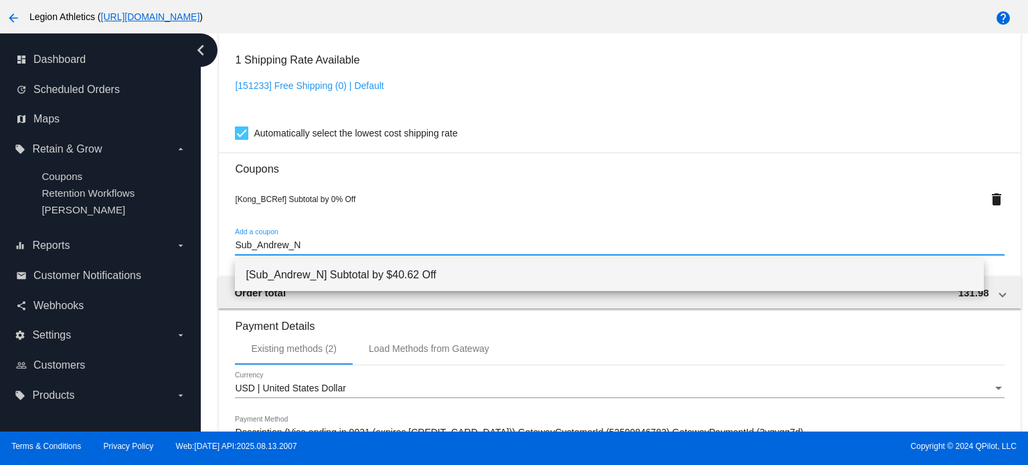
type input "Sub_Andrew_N"
click at [386, 274] on span "[Sub_Andrew_N] Subtotal by $40.62 Off" at bounding box center [610, 275] width 728 height 32
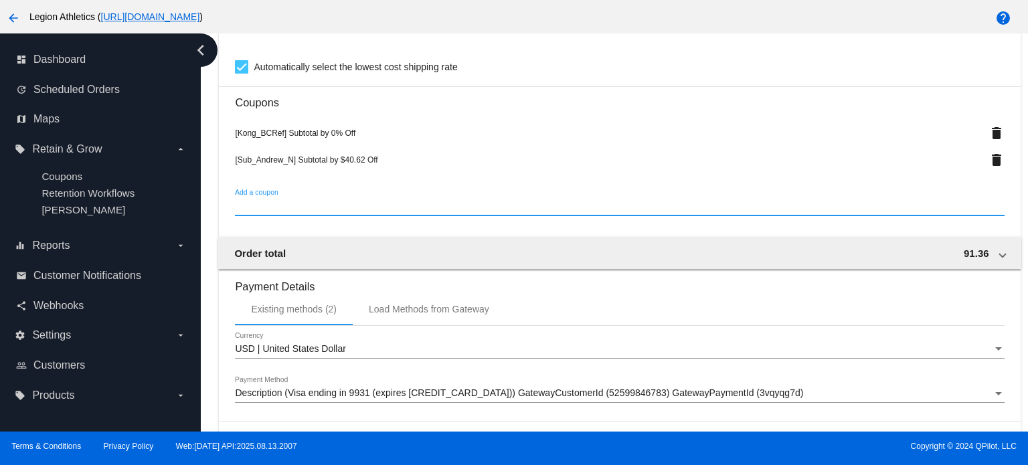
scroll to position [1071, 0]
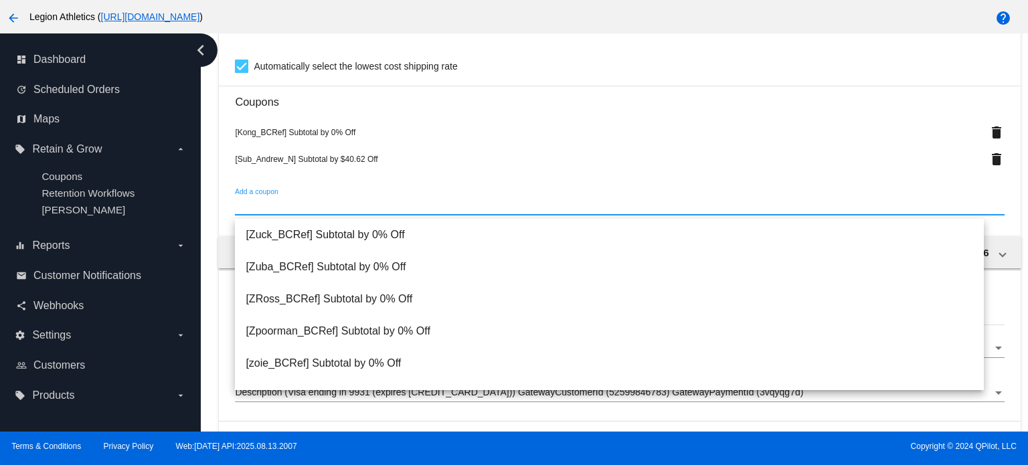
click at [491, 103] on h3 "Coupons" at bounding box center [619, 97] width 769 height 23
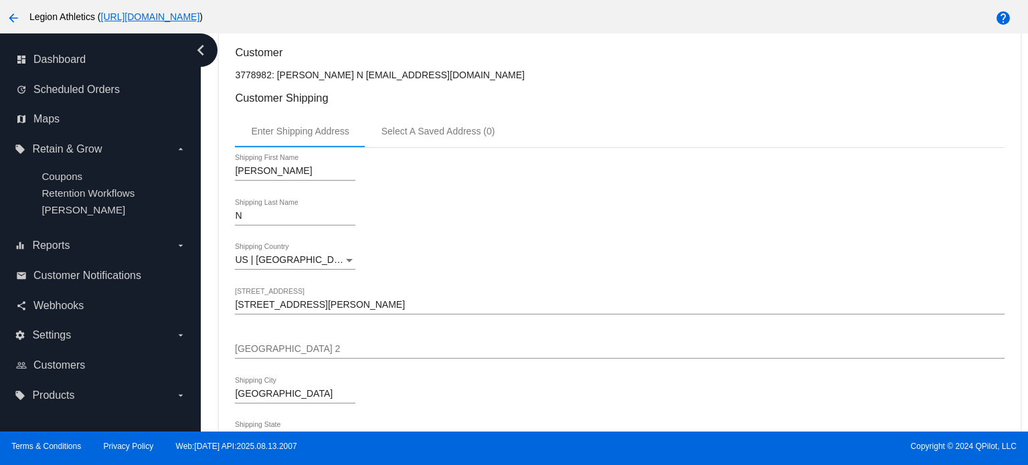
scroll to position [0, 0]
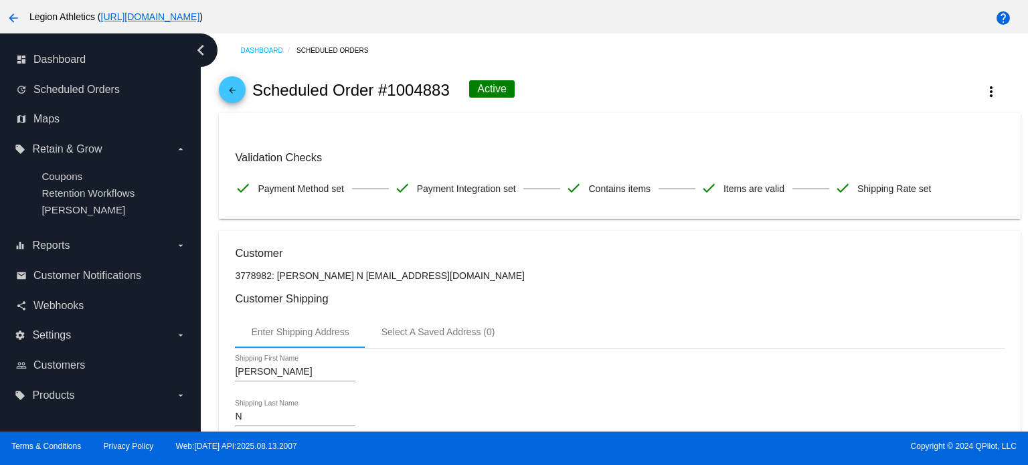
drag, startPoint x: 381, startPoint y: 88, endPoint x: 447, endPoint y: 88, distance: 66.3
click at [447, 88] on h2 "Scheduled Order #1004883" at bounding box center [351, 90] width 198 height 19
copy h2 "#1004883"
click at [415, 92] on h2 "Scheduled Order #1004883" at bounding box center [351, 90] width 198 height 19
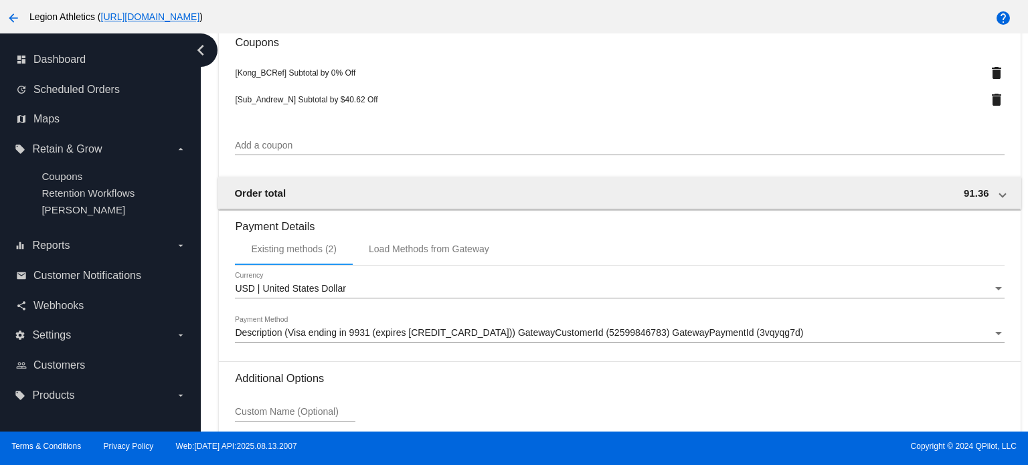
scroll to position [1138, 0]
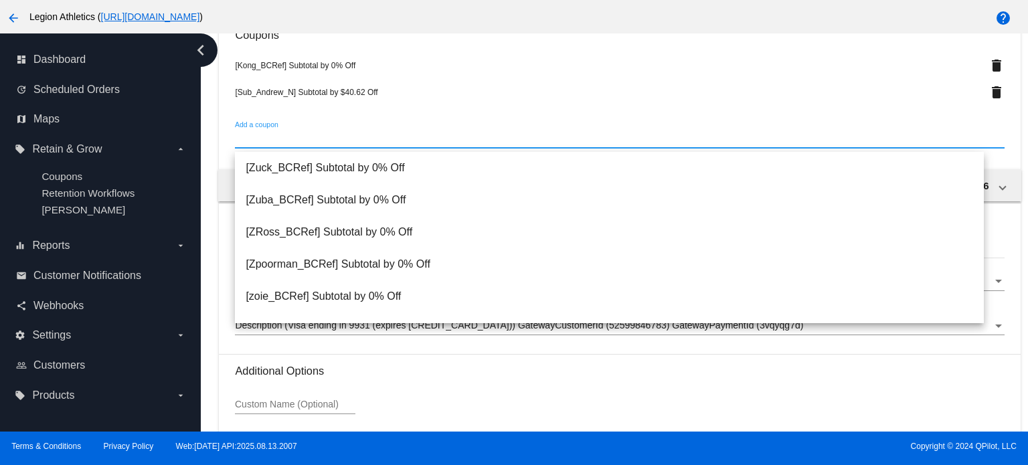
click at [328, 141] on input "Add a coupon" at bounding box center [619, 138] width 769 height 11
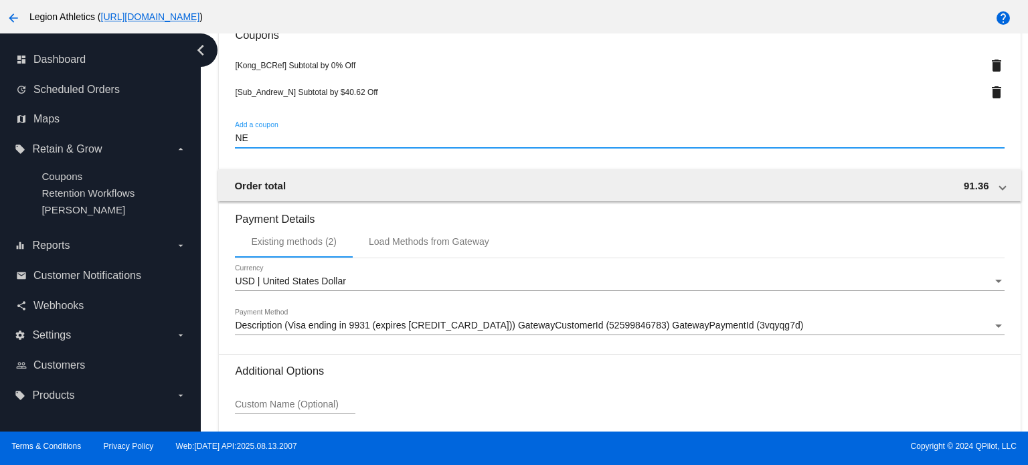
type input "N"
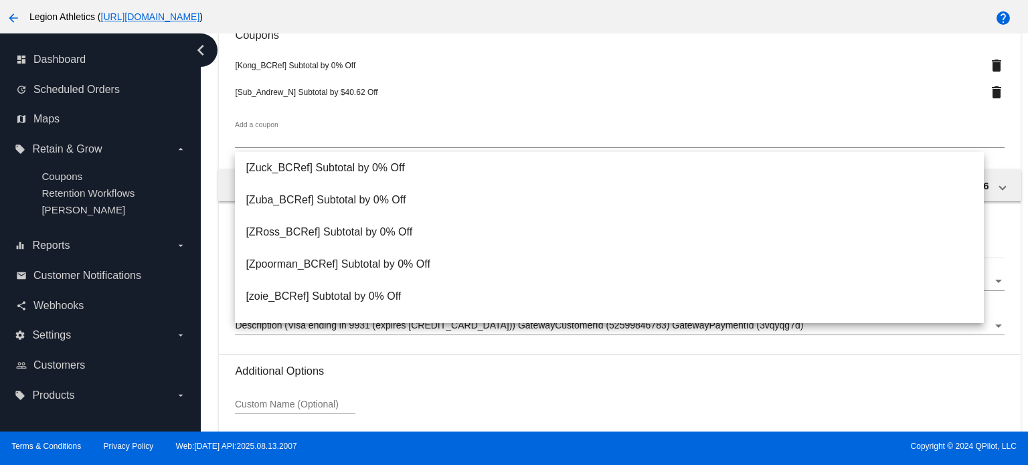
click at [423, 82] on div "[Sub_Andrew_N] Subtotal by $40.62 Off delete" at bounding box center [619, 91] width 769 height 27
